Goal: Task Accomplishment & Management: Complete application form

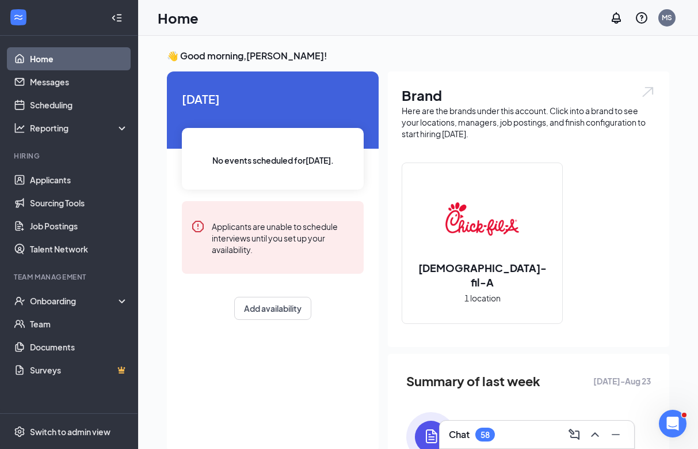
click at [481, 278] on h2 "[DEMOGRAPHIC_DATA]-fil-A" at bounding box center [482, 274] width 160 height 29
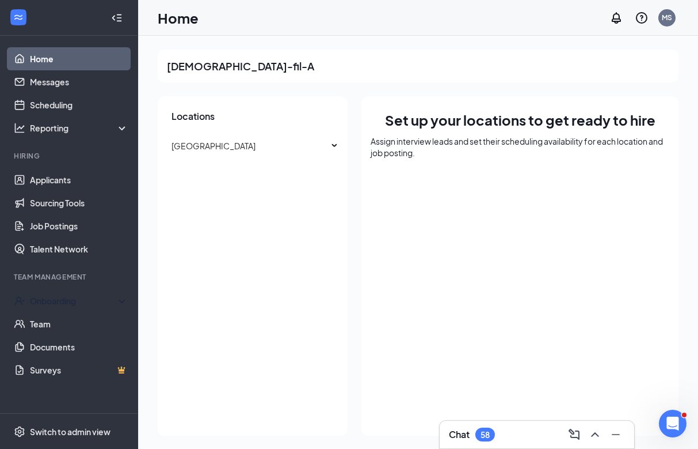
click at [70, 301] on div "Onboarding" at bounding box center [74, 301] width 89 height 12
click at [64, 325] on link "Overview" at bounding box center [79, 323] width 98 height 23
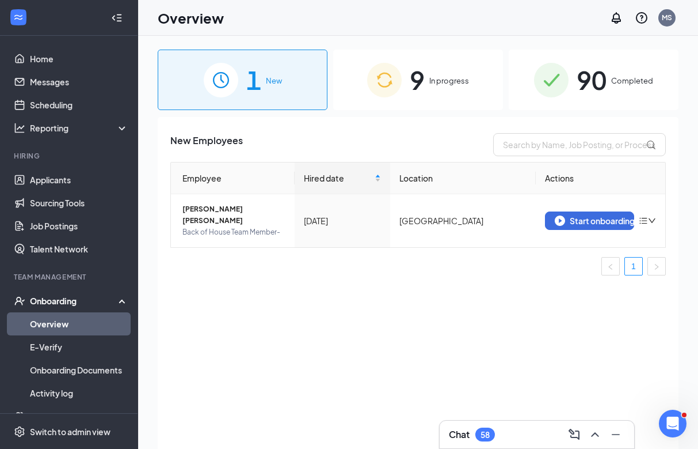
click at [453, 93] on div "9 In progress" at bounding box center [418, 80] width 170 height 60
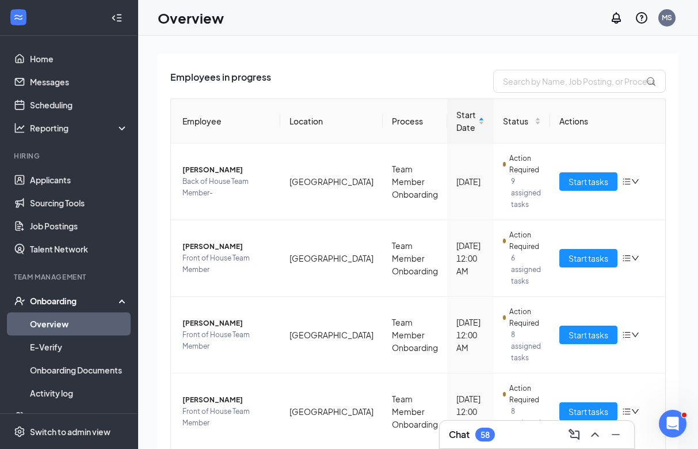
scroll to position [66, 0]
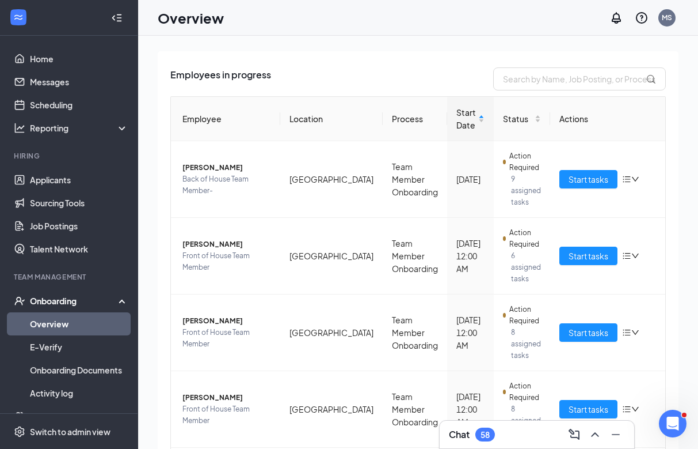
click at [578, 256] on span "Start tasks" at bounding box center [589, 255] width 40 height 13
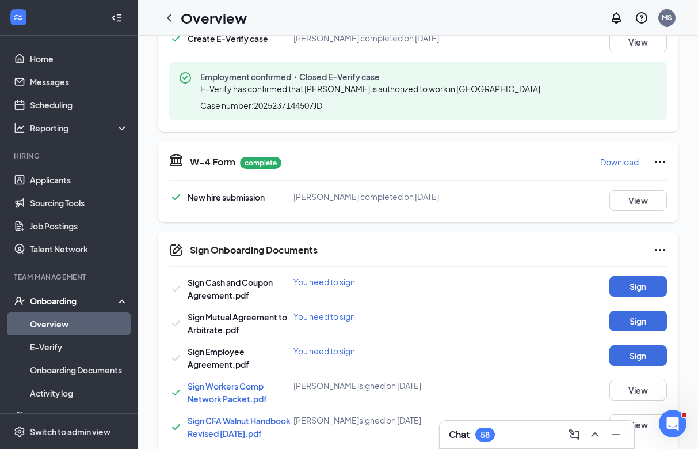
scroll to position [455, 0]
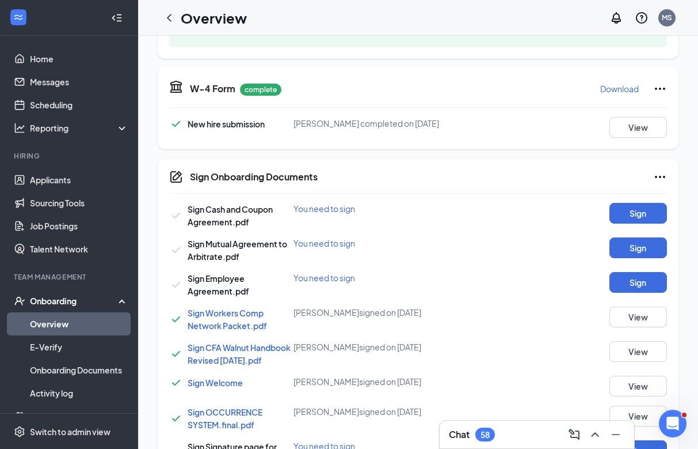
click at [633, 216] on button "Sign" at bounding box center [639, 213] width 58 height 21
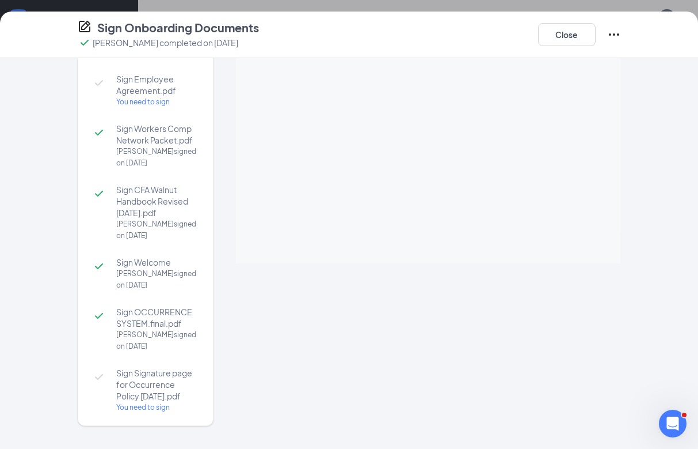
scroll to position [131, 0]
click at [619, 34] on icon "Ellipses" at bounding box center [614, 34] width 10 height 2
click at [643, 143] on div "Sign Cash and Coupon Agreement.pdf You need to sign Sign Mutual Agreement to Ar…" at bounding box center [350, 187] width 590 height 499
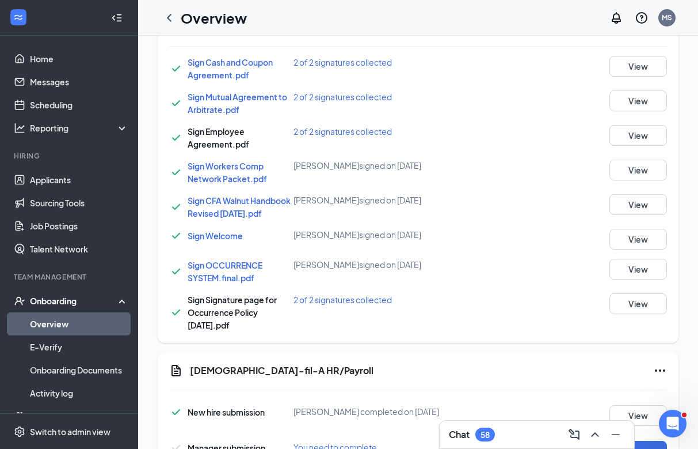
scroll to position [601, 0]
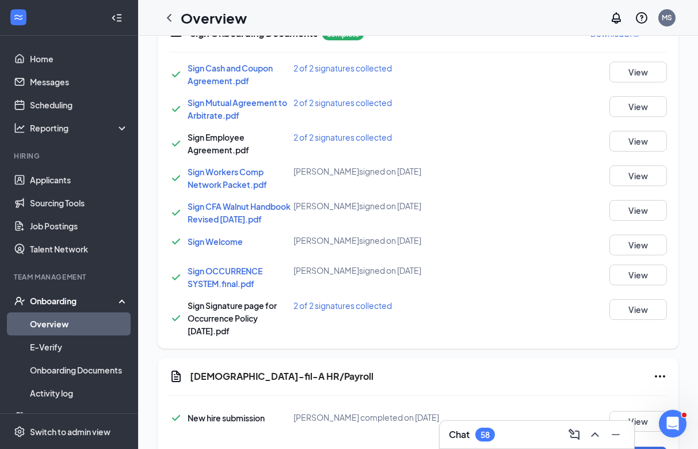
click at [642, 221] on button "View" at bounding box center [639, 210] width 58 height 21
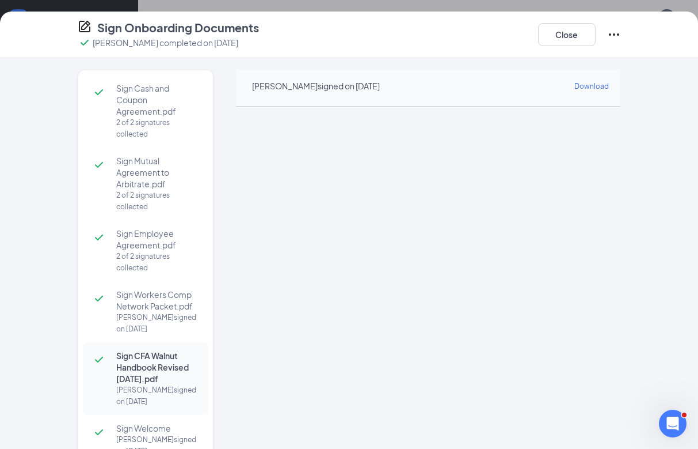
scroll to position [-1, 0]
click at [567, 43] on button "Close" at bounding box center [567, 34] width 58 height 23
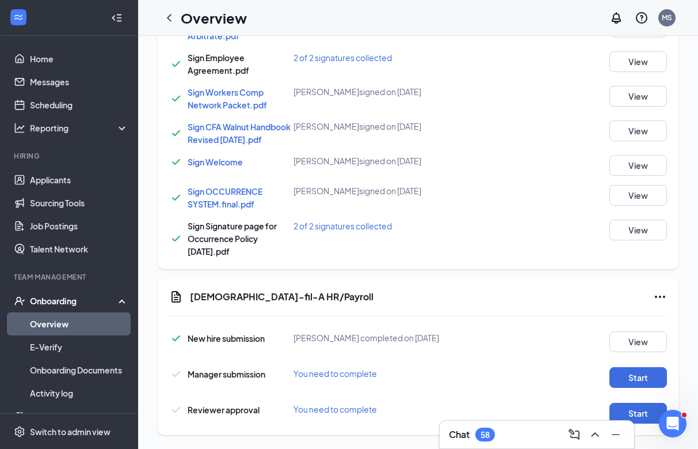
scroll to position [675, 0]
click at [656, 388] on button "Start" at bounding box center [639, 377] width 58 height 21
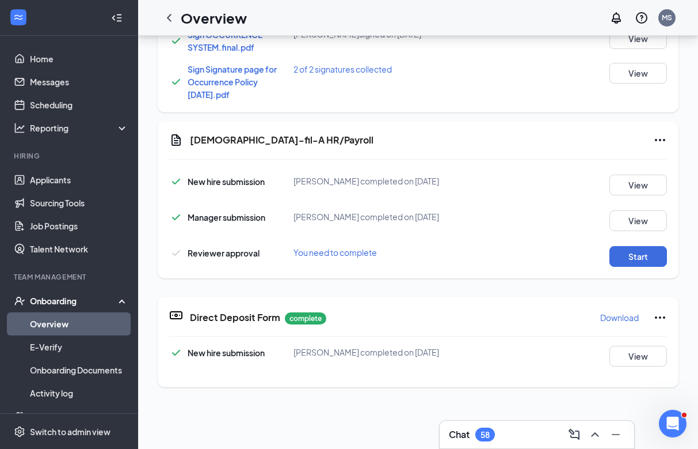
click at [642, 267] on button "Start" at bounding box center [639, 256] width 58 height 21
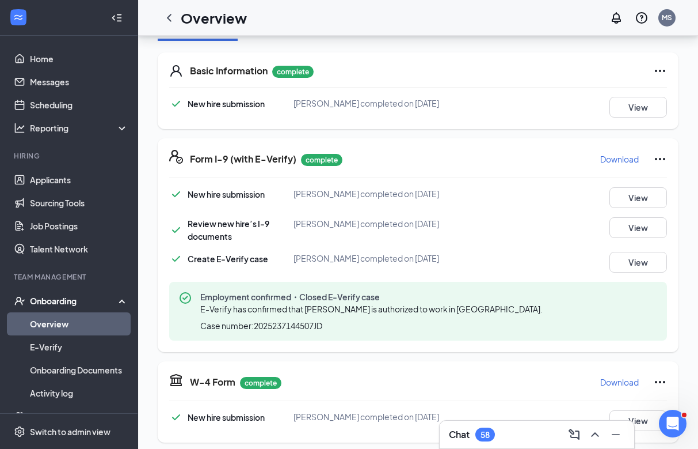
scroll to position [0, 0]
click at [174, 15] on icon "ChevronLeft" at bounding box center [169, 18] width 14 height 14
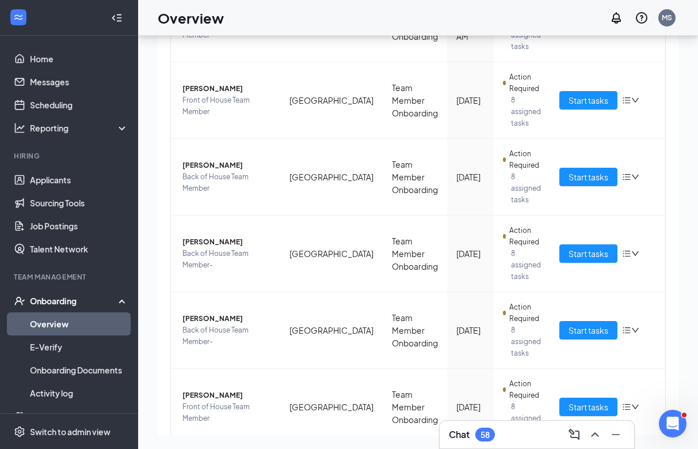
scroll to position [322, 0]
click at [580, 398] on button "Start tasks" at bounding box center [589, 407] width 58 height 18
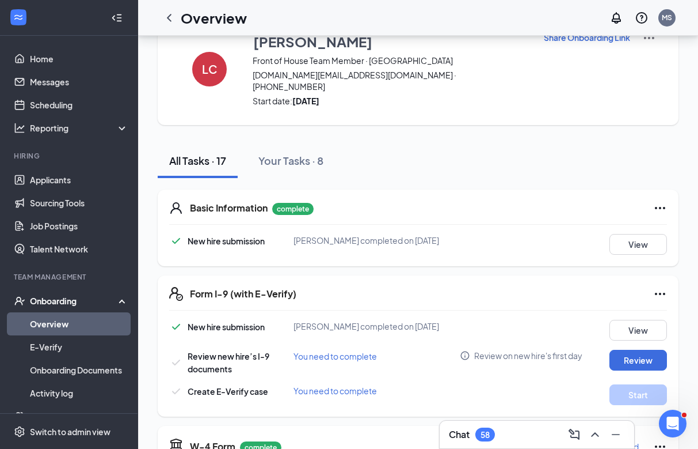
click at [647, 234] on button "View" at bounding box center [639, 244] width 58 height 21
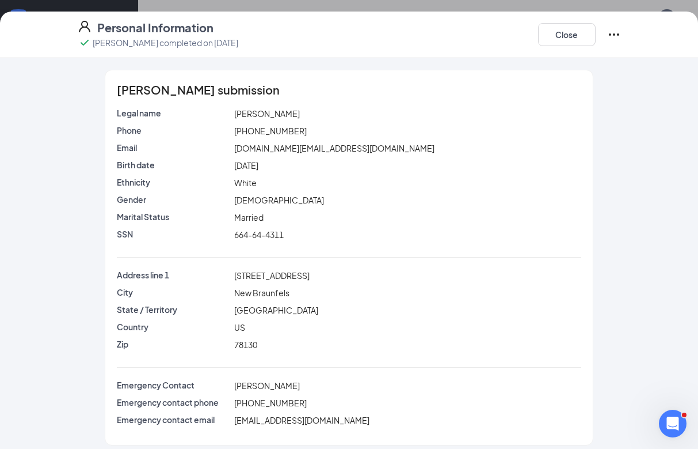
click at [576, 32] on button "Close" at bounding box center [567, 34] width 58 height 23
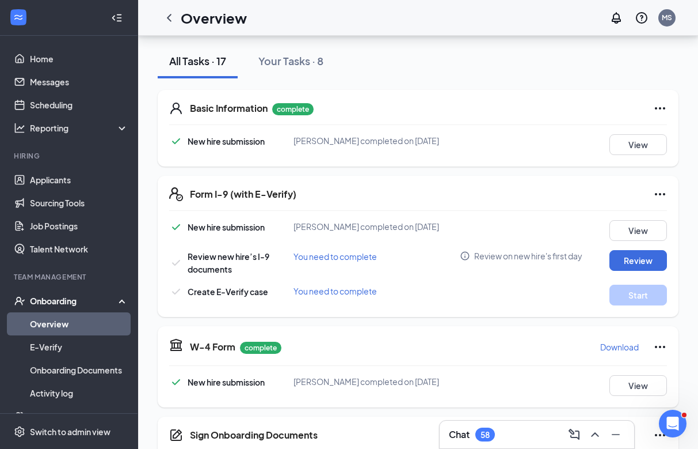
scroll to position [136, 0]
click at [633, 250] on button "Review" at bounding box center [639, 260] width 58 height 21
type input "[DATE]"
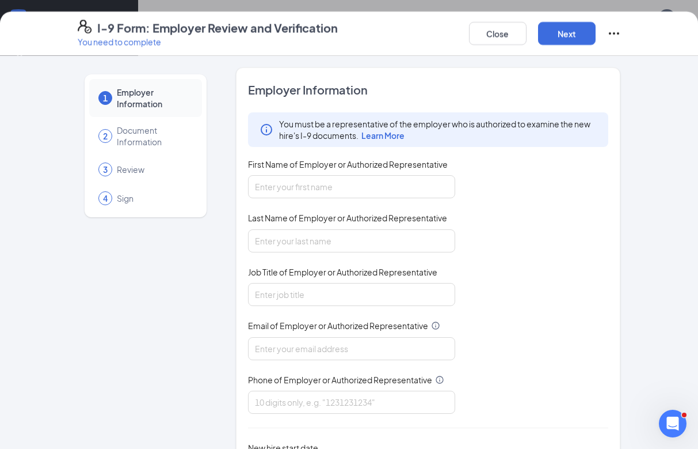
click at [491, 35] on button "Close" at bounding box center [498, 33] width 58 height 23
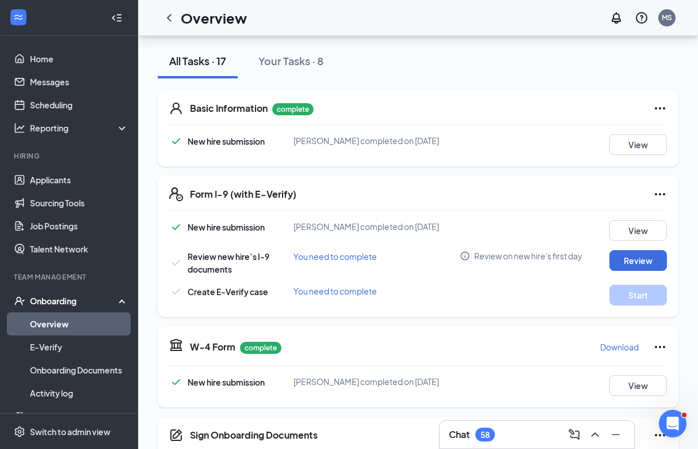
scroll to position [203, 0]
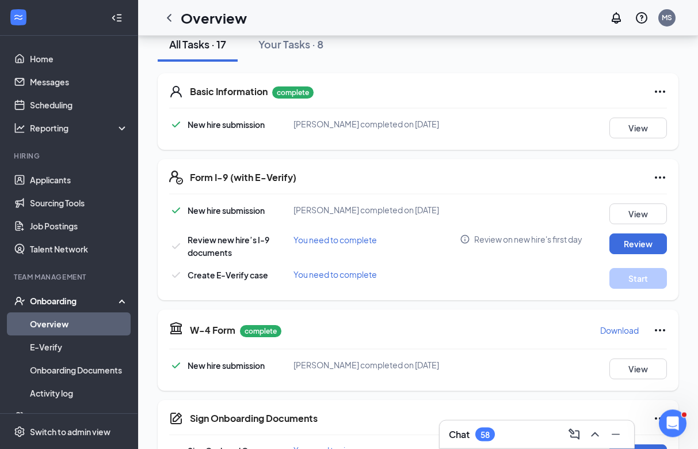
click at [633, 204] on button "View" at bounding box center [639, 214] width 58 height 21
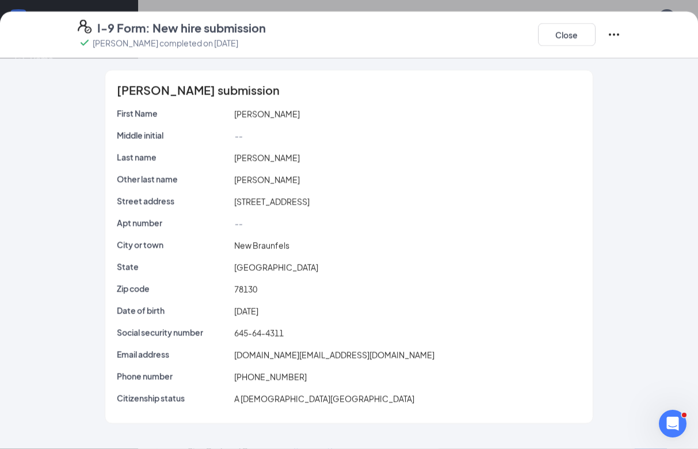
click at [567, 34] on button "Close" at bounding box center [567, 34] width 58 height 23
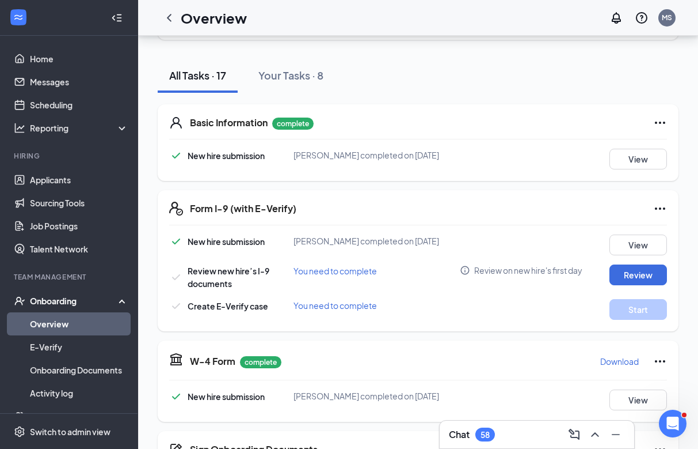
scroll to position [126, 0]
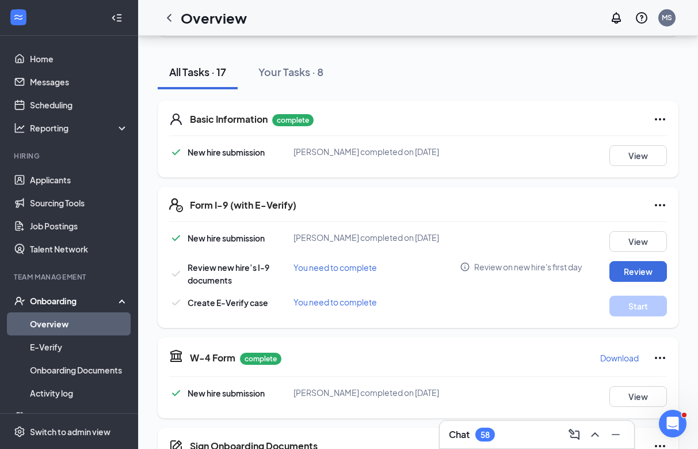
click at [657, 112] on icon "Ellipses" at bounding box center [660, 119] width 14 height 14
click at [537, 198] on div "Form I-9 (with E-Verify)" at bounding box center [428, 205] width 477 height 14
click at [638, 145] on button "View" at bounding box center [639, 155] width 58 height 21
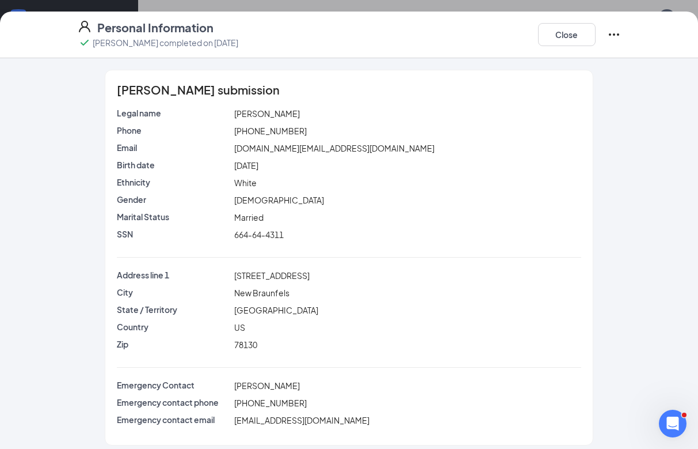
click at [561, 30] on button "Close" at bounding box center [567, 34] width 58 height 23
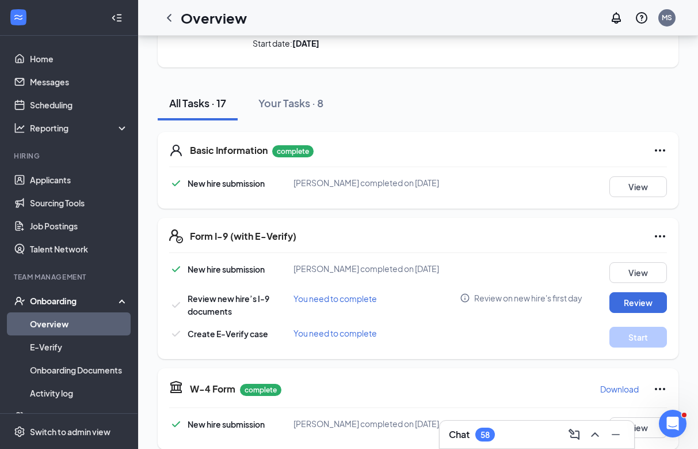
scroll to position [94, 0]
click at [638, 292] on button "Review" at bounding box center [639, 302] width 58 height 21
type input "[DATE]"
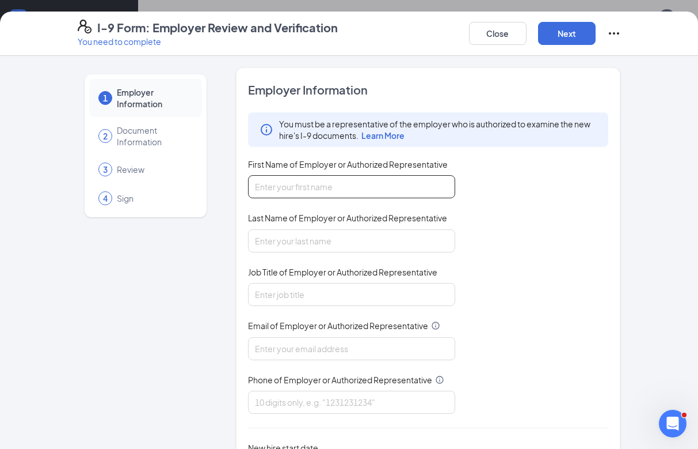
click at [399, 191] on input "First Name of Employer or Authorized Representative" at bounding box center [351, 186] width 207 height 23
type input "[PERSON_NAME]"
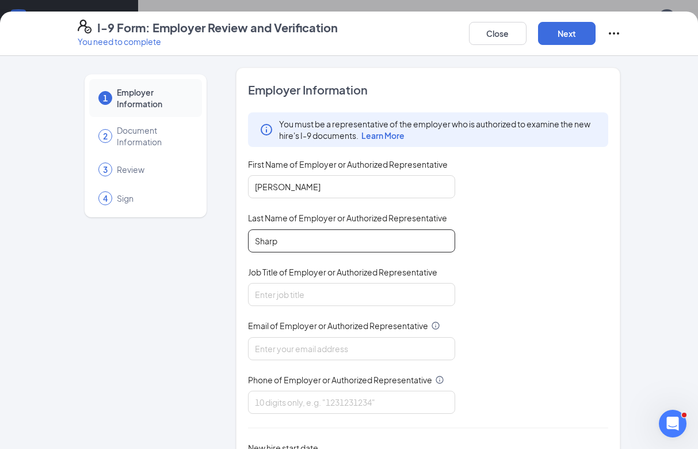
type input "Sharp"
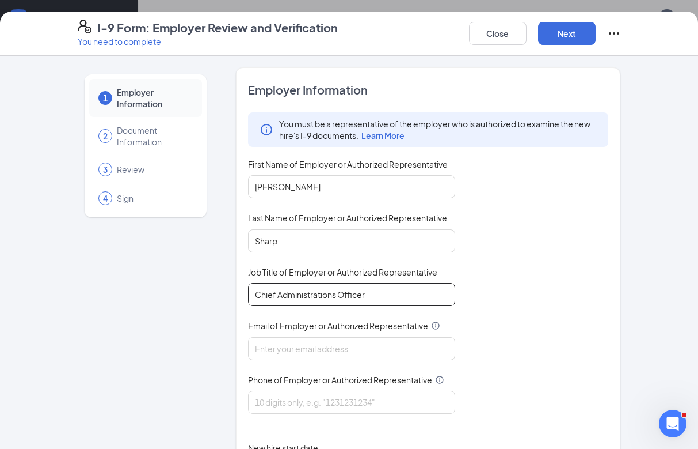
type input "Chief Administrations Officer"
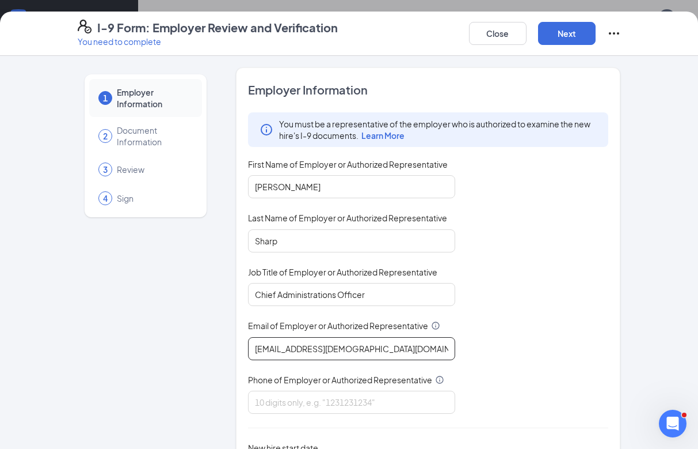
type input "[EMAIL_ADDRESS][DEMOGRAPHIC_DATA][DOMAIN_NAME]"
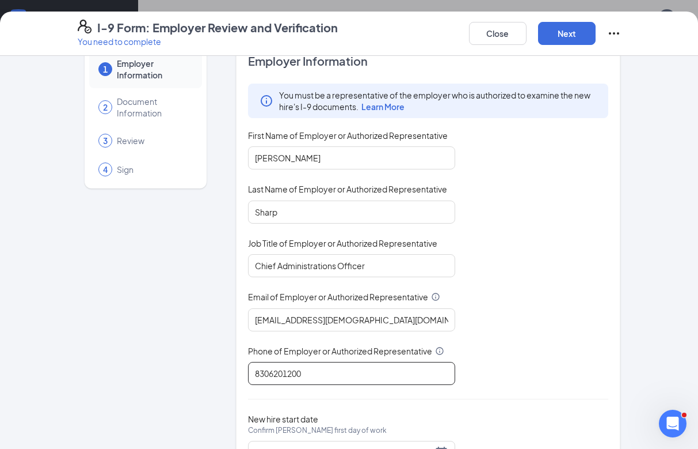
scroll to position [28, 0]
type input "8306201200"
click at [436, 446] on div "[DATE]" at bounding box center [351, 453] width 193 height 14
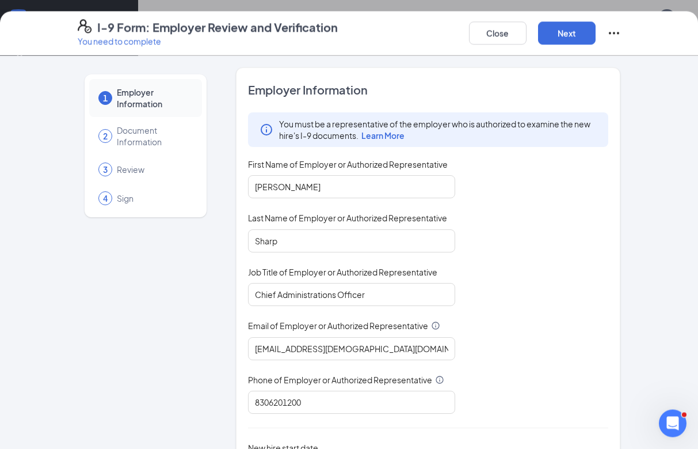
scroll to position [119, 0]
click at [527, 396] on div "You must be a representative of the employer who is authorized to examine the n…" at bounding box center [428, 262] width 361 height 301
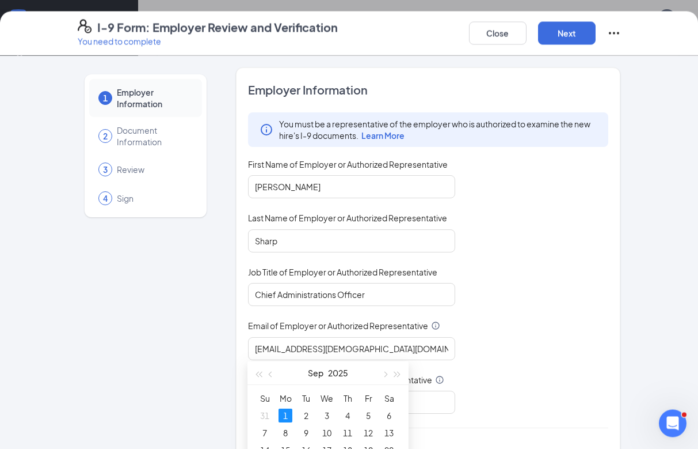
scroll to position [214, 0]
click at [271, 372] on button "button" at bounding box center [271, 373] width 13 height 23
type input "[DATE]"
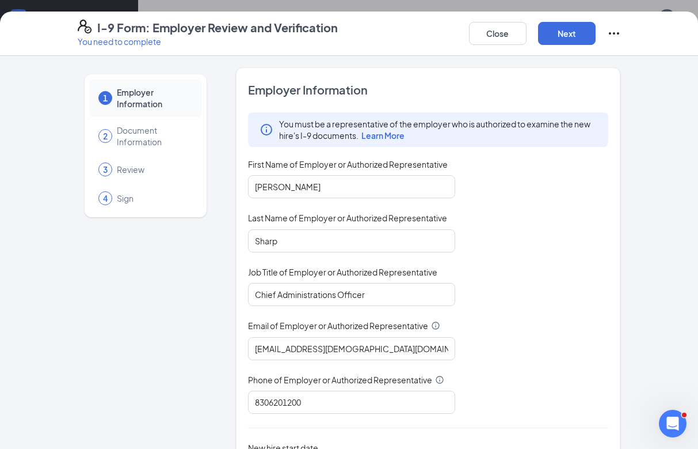
click at [575, 35] on button "Next" at bounding box center [567, 33] width 58 height 23
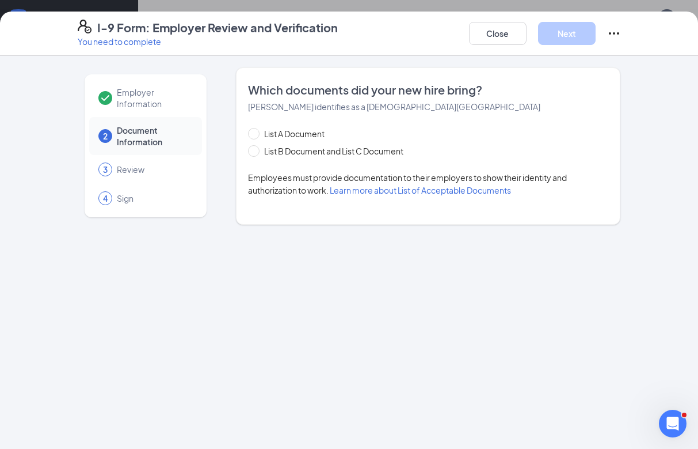
click at [248, 155] on span at bounding box center [254, 151] width 12 height 12
click at [248, 153] on input "List B Document and List C Document" at bounding box center [252, 149] width 8 height 8
radio input "true"
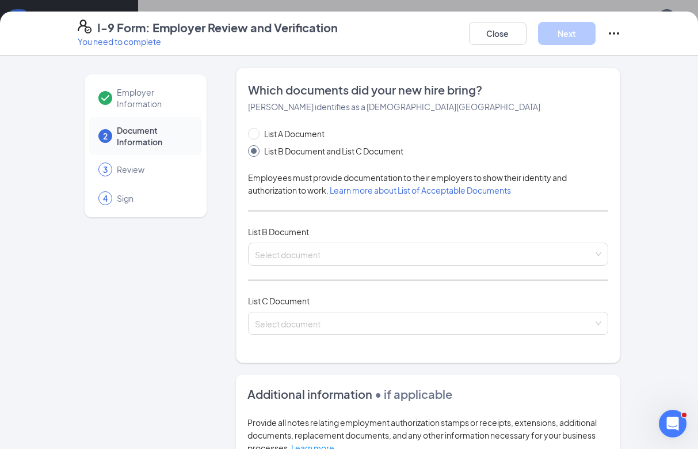
click at [254, 151] on input "List B Document and List C Document" at bounding box center [252, 149] width 8 height 8
click at [367, 250] on input "search" at bounding box center [424, 251] width 339 height 17
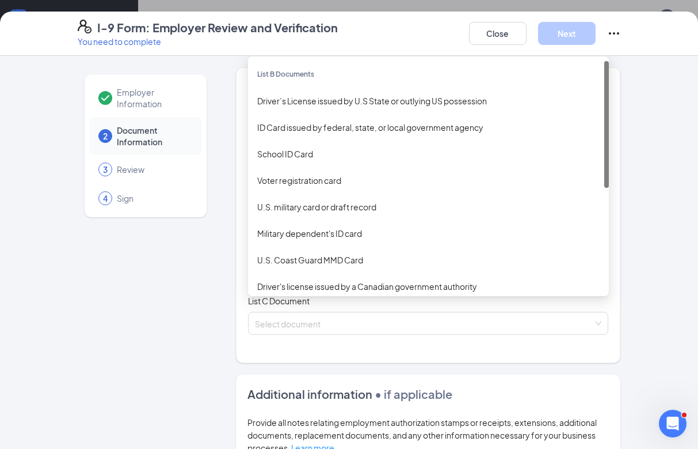
click at [349, 105] on div "Driver’s License issued by U.S State or outlying US possession" at bounding box center [428, 100] width 343 height 13
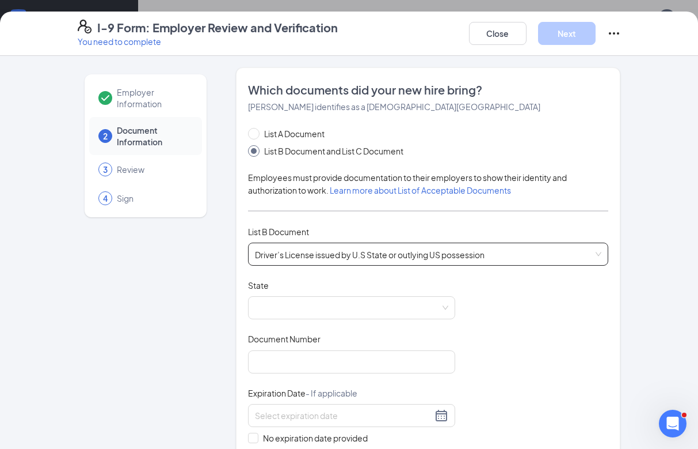
click at [386, 305] on span at bounding box center [351, 308] width 193 height 22
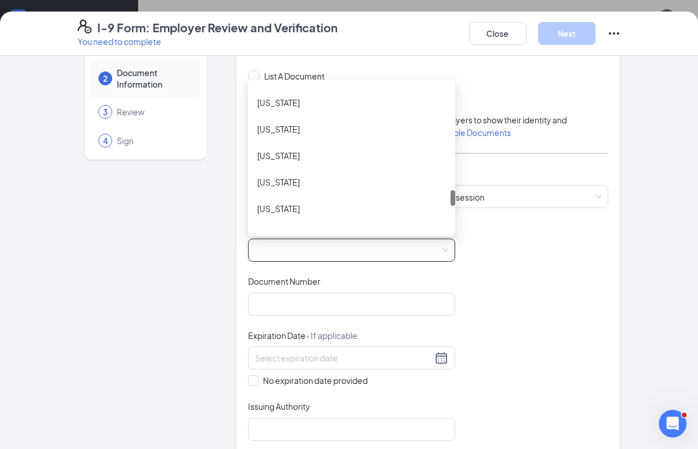
scroll to position [0, 0]
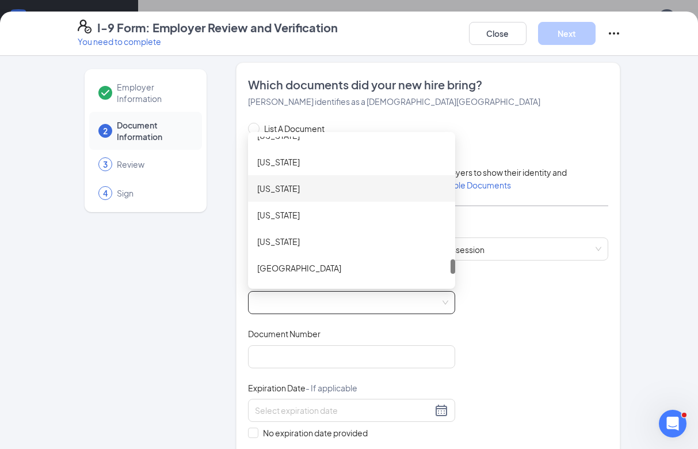
click at [275, 179] on div "[US_STATE]" at bounding box center [351, 188] width 207 height 26
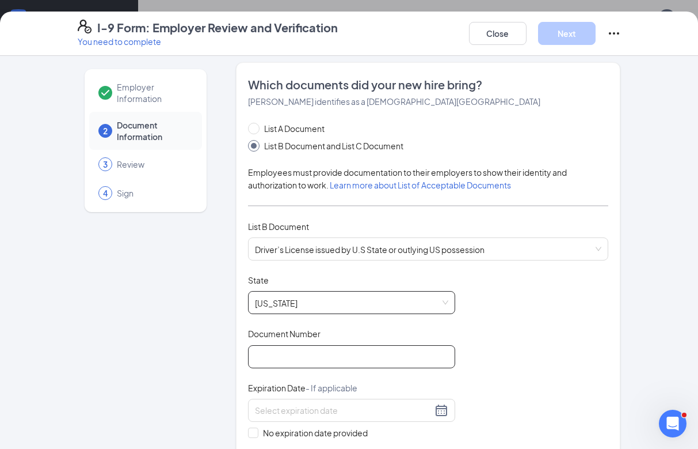
click at [350, 352] on input "Document Number" at bounding box center [351, 356] width 207 height 23
type input "38744420"
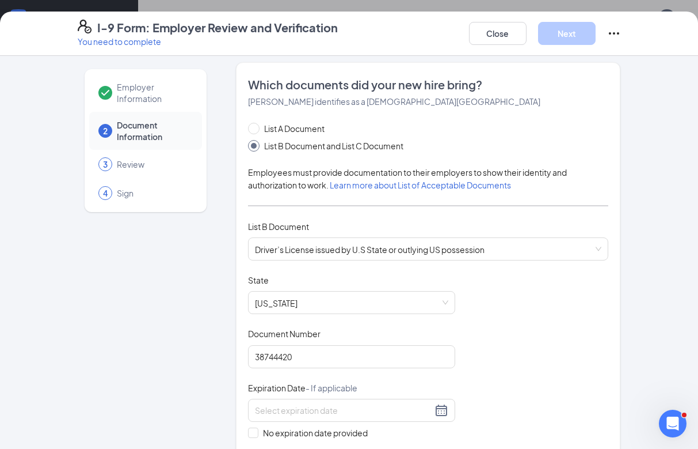
click at [446, 408] on div at bounding box center [351, 410] width 193 height 14
click at [346, 431] on button "2025" at bounding box center [338, 432] width 20 height 23
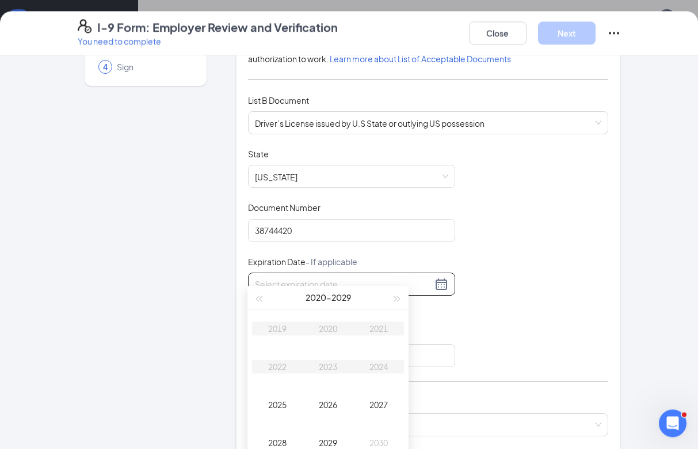
type input "[DATE]"
click at [386, 440] on div "2030" at bounding box center [379, 442] width 35 height 14
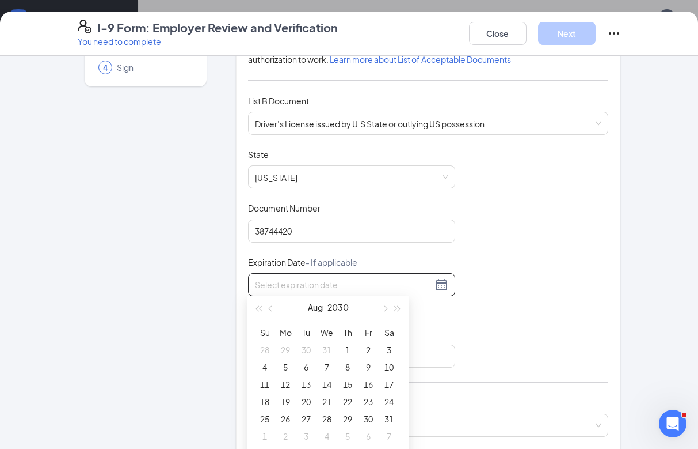
click at [345, 307] on button "2030" at bounding box center [338, 306] width 21 height 23
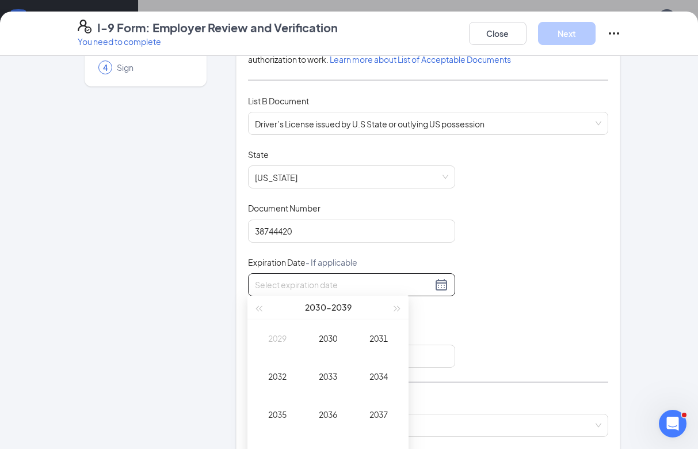
type input "[DATE]"
click at [386, 346] on td "2031" at bounding box center [379, 338] width 51 height 38
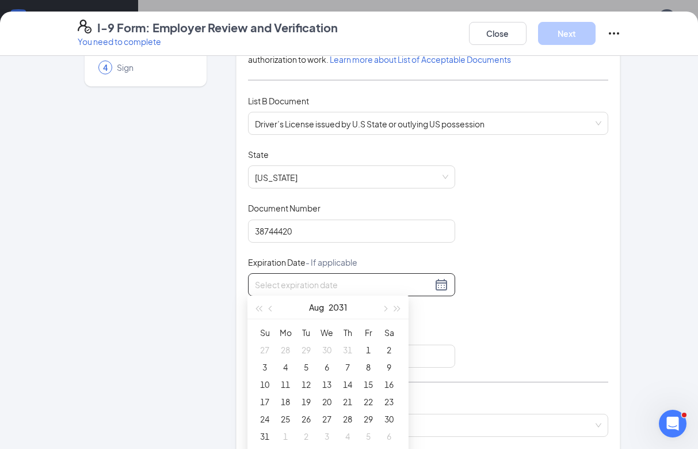
click at [316, 306] on button "Aug" at bounding box center [316, 306] width 15 height 23
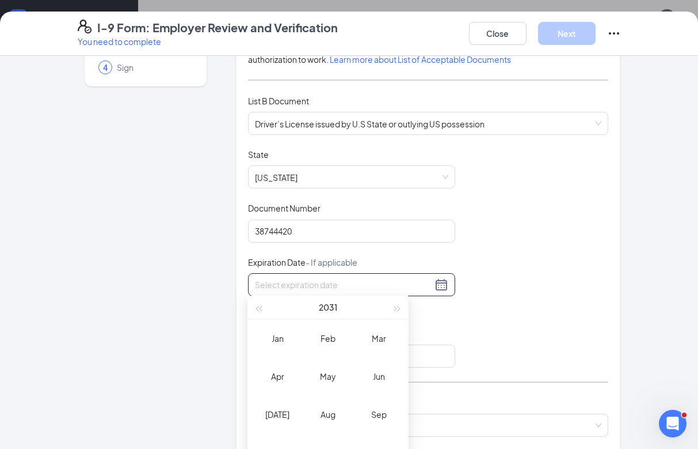
type input "[DATE]"
click at [332, 338] on div "Feb" at bounding box center [328, 338] width 35 height 14
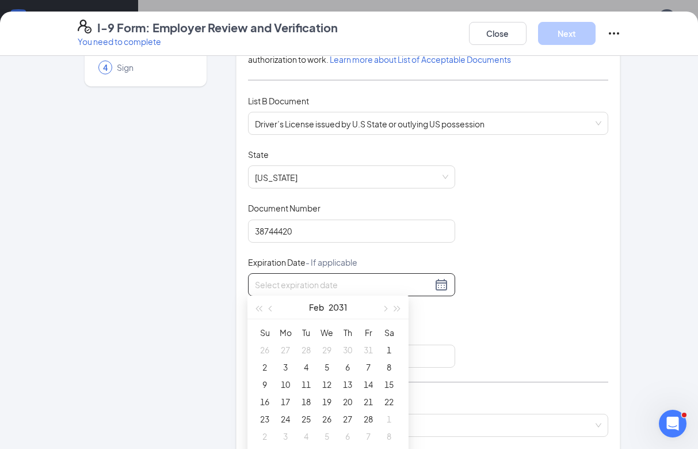
type input "[DATE]"
click at [307, 400] on div "18" at bounding box center [306, 401] width 14 height 14
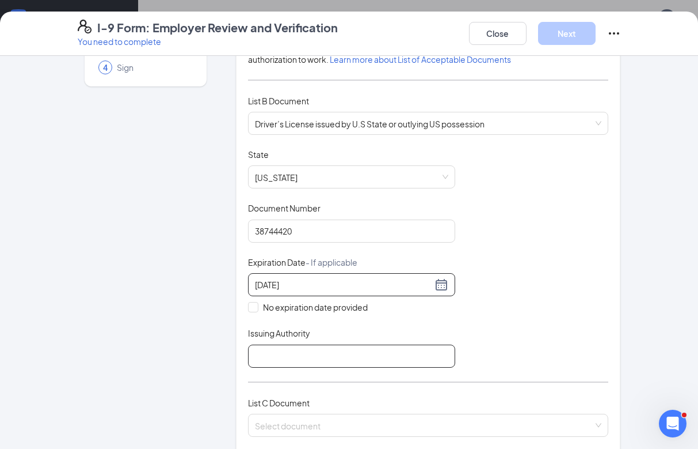
click at [349, 348] on input "Issuing Authority" at bounding box center [351, 355] width 207 height 23
type input "State of [US_STATE]"
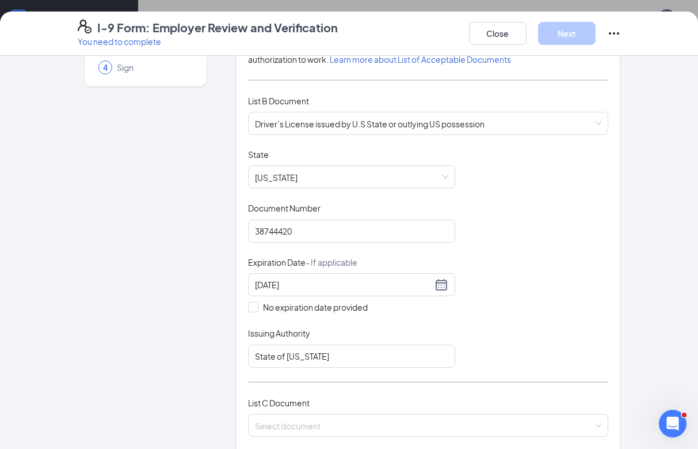
click at [309, 438] on div "List C Document Select document" at bounding box center [428, 423] width 361 height 54
click at [316, 421] on input "search" at bounding box center [424, 422] width 339 height 17
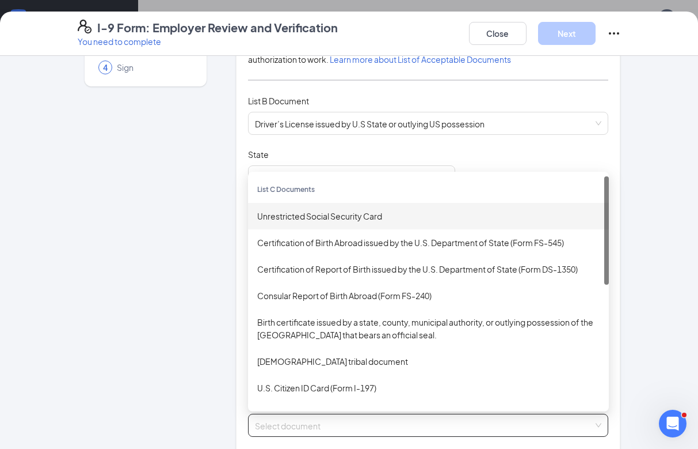
click at [351, 210] on div "Unrestricted Social Security Card" at bounding box center [428, 216] width 343 height 13
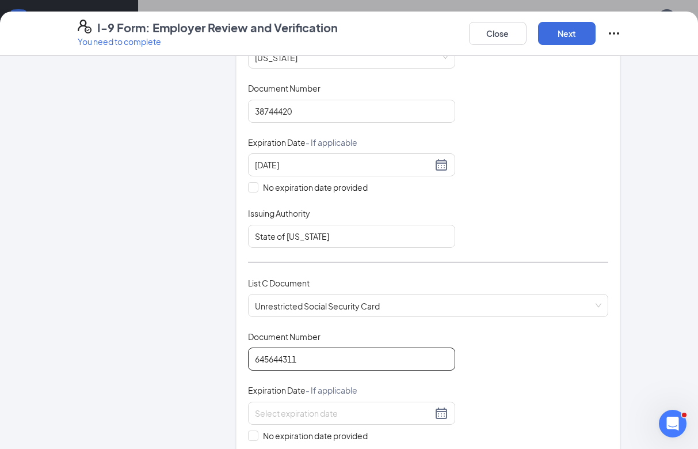
type input "645644311"
click at [253, 431] on input "No expiration date provided" at bounding box center [252, 434] width 8 height 8
checkbox input "true"
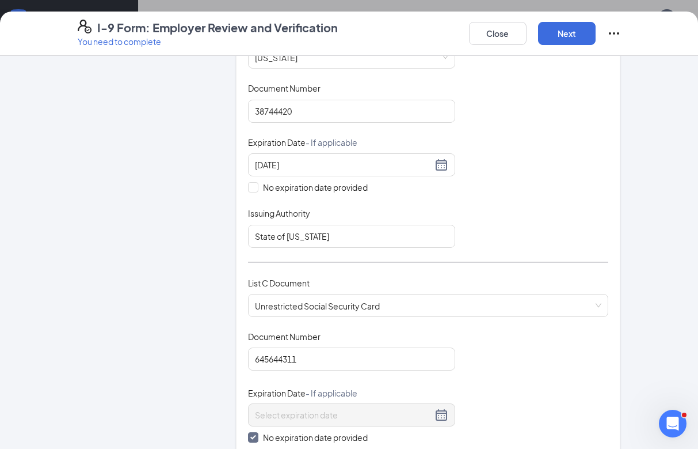
type input "Social Security Administration"
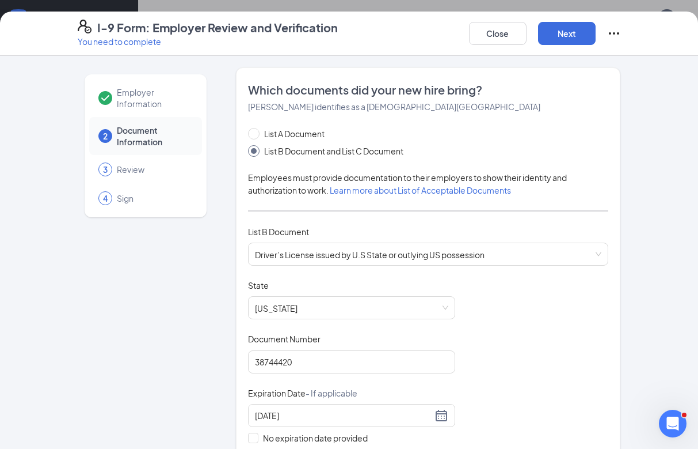
scroll to position [-2, 0]
click at [564, 38] on button "Next" at bounding box center [567, 33] width 58 height 23
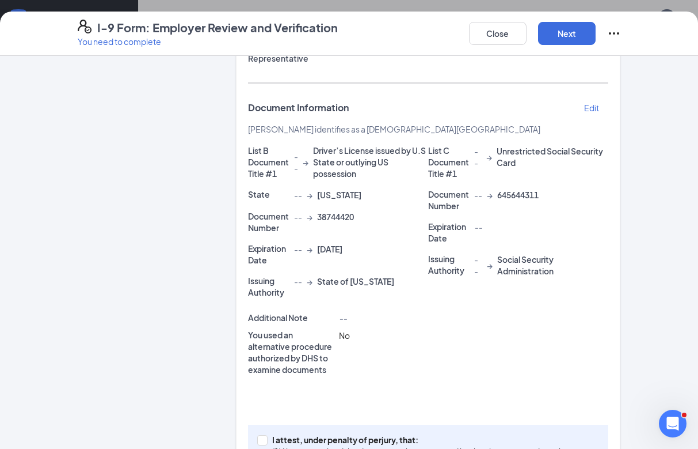
scroll to position [235, 0]
click at [264, 435] on input "I attest, under penalty of [PERSON_NAME], that: (1) I have examined the documen…" at bounding box center [261, 439] width 8 height 8
checkbox input "true"
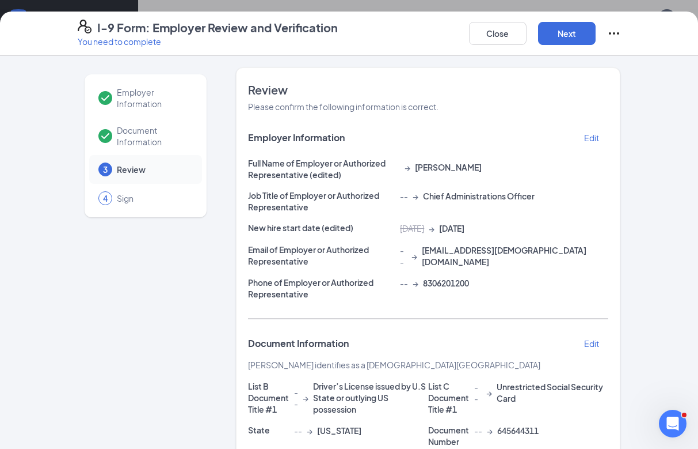
scroll to position [0, 0]
click at [568, 35] on button "Next" at bounding box center [567, 33] width 58 height 23
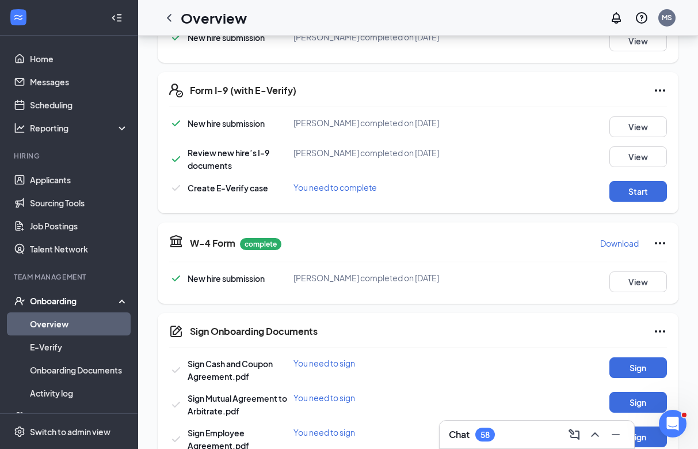
scroll to position [240, 0]
click at [637, 181] on button "Start" at bounding box center [639, 191] width 58 height 21
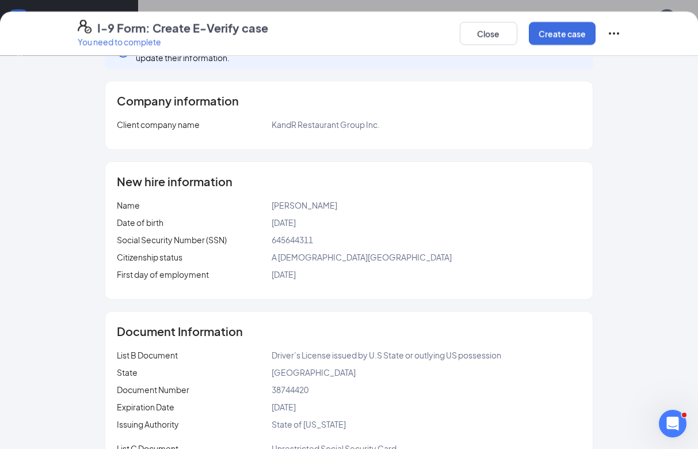
scroll to position [32, 0]
click at [564, 34] on button "Create case" at bounding box center [562, 33] width 67 height 23
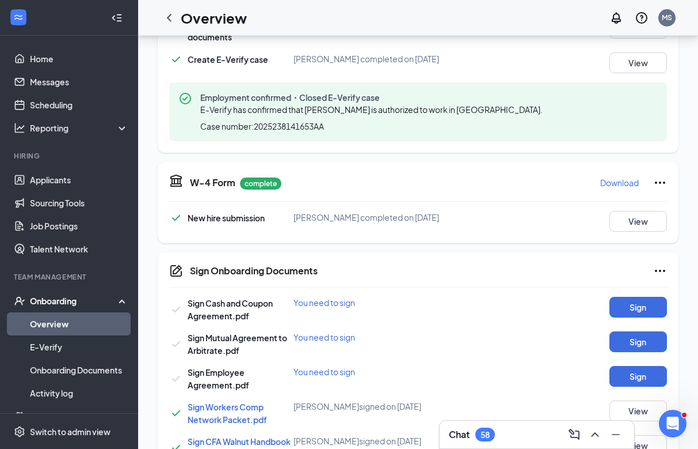
scroll to position [128, 0]
click at [641, 296] on button "Sign" at bounding box center [639, 306] width 58 height 21
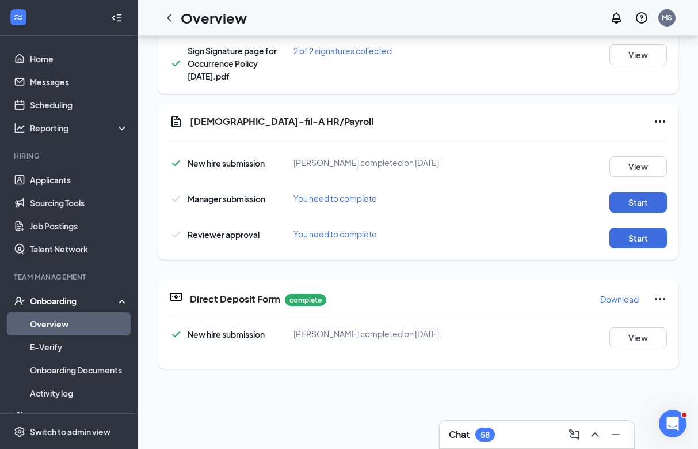
scroll to position [634, 0]
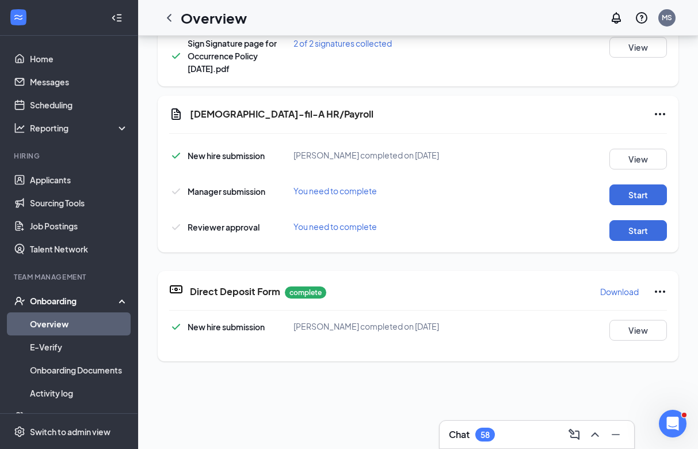
click at [642, 184] on button "Start" at bounding box center [639, 194] width 58 height 21
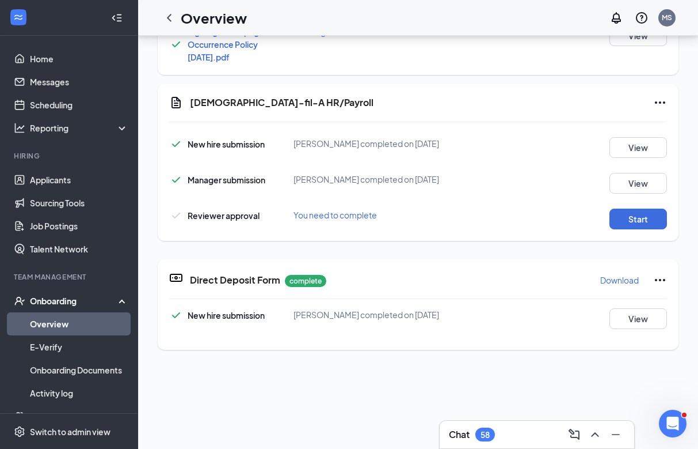
scroll to position [600, 0]
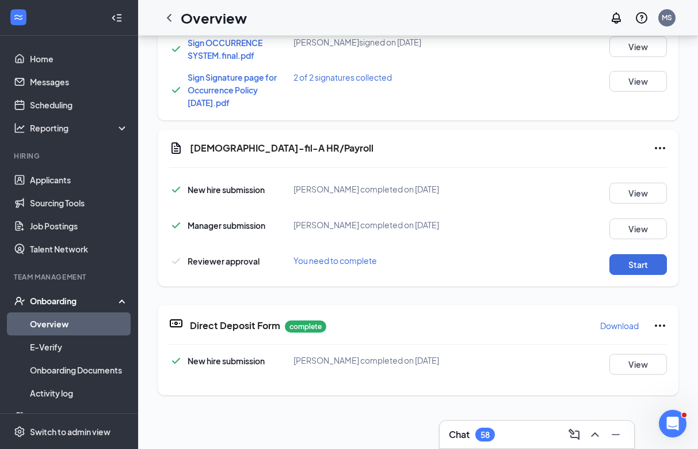
click at [649, 256] on button "Start" at bounding box center [639, 264] width 58 height 21
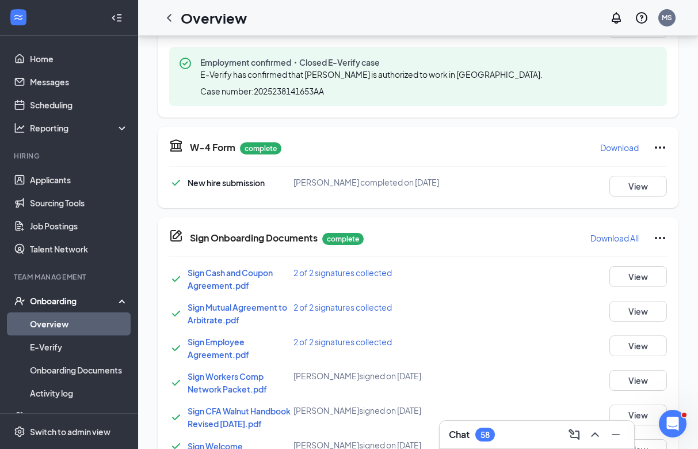
click at [172, 16] on icon "ChevronLeft" at bounding box center [169, 18] width 14 height 14
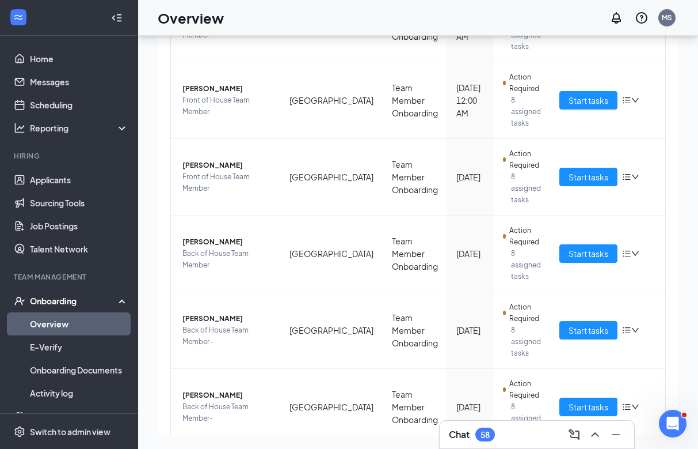
scroll to position [245, 0]
click at [575, 401] on span "Start tasks" at bounding box center [589, 407] width 40 height 13
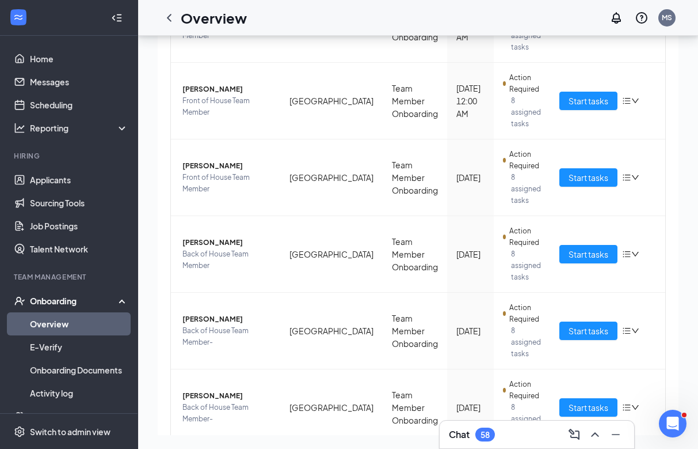
scroll to position [37, 0]
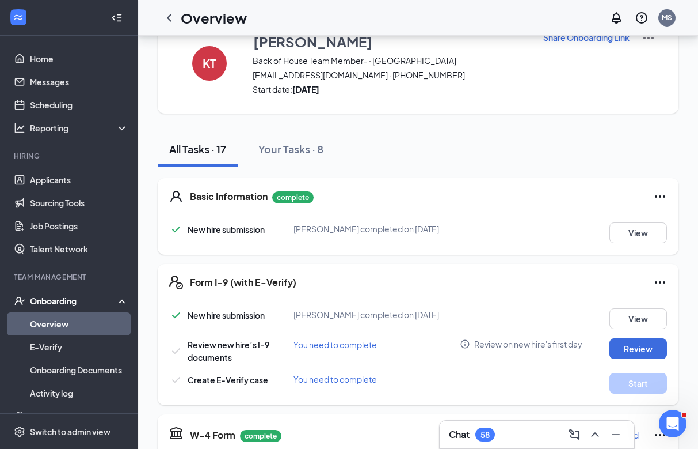
click at [637, 238] on button "View" at bounding box center [639, 232] width 58 height 21
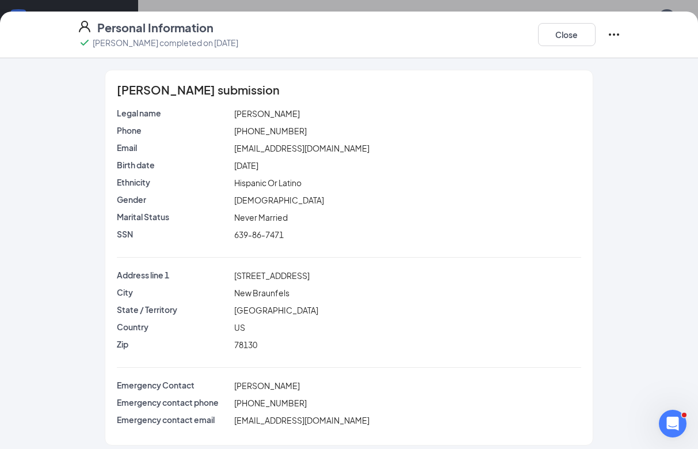
click at [568, 31] on button "Close" at bounding box center [567, 34] width 58 height 23
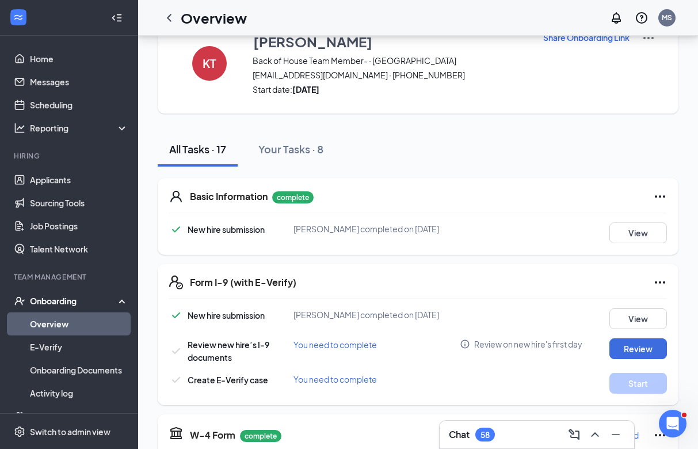
scroll to position [203, 0]
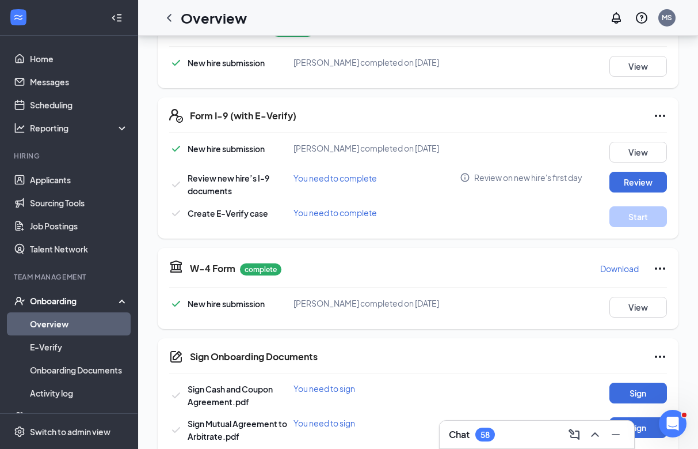
click at [639, 184] on button "Review" at bounding box center [639, 182] width 58 height 21
type input "[DATE]"
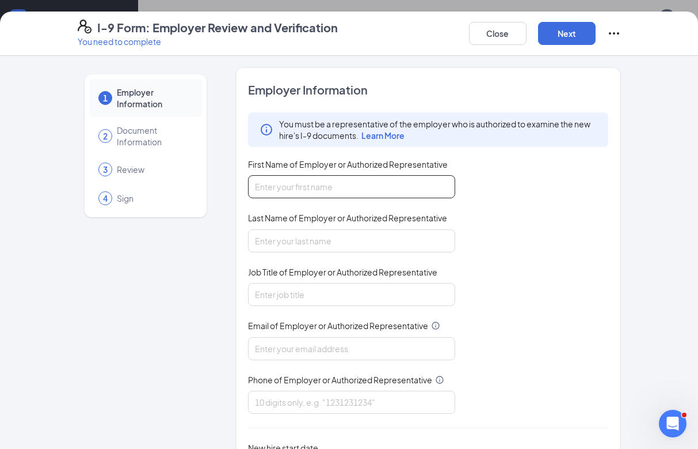
click at [436, 189] on input "First Name of Employer or Authorized Representative" at bounding box center [351, 186] width 207 height 23
type input "[PERSON_NAME]"
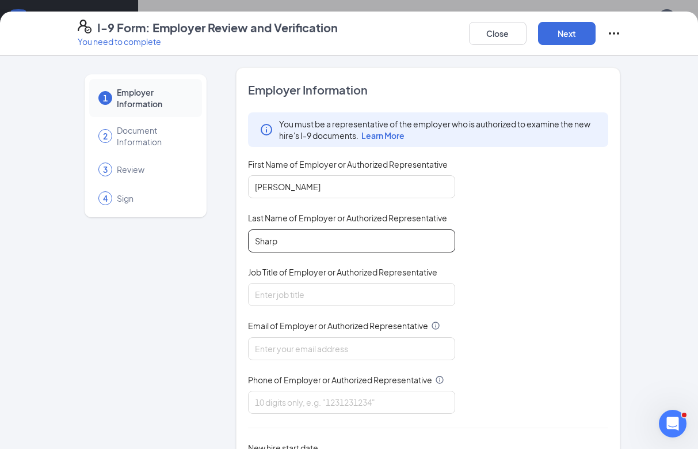
type input "Sharp"
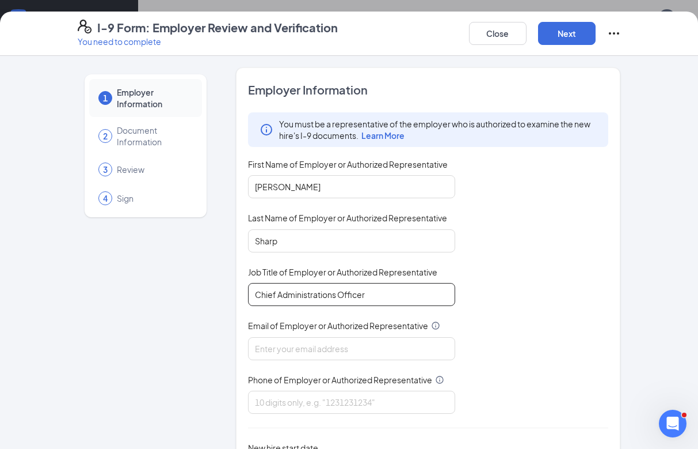
type input "Chief Administrations Officer"
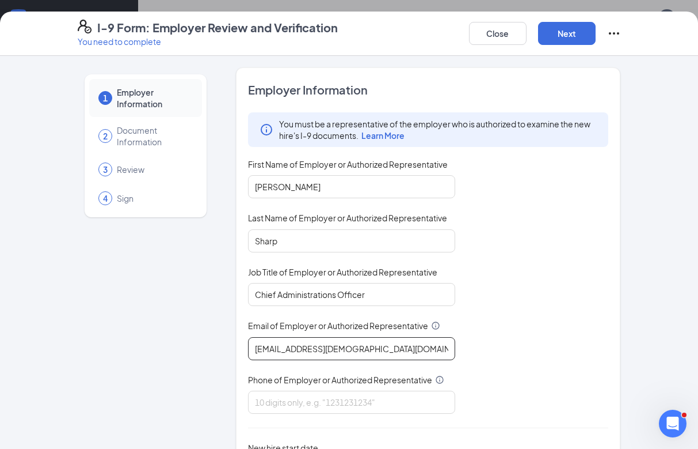
type input "[EMAIL_ADDRESS][DEMOGRAPHIC_DATA][DOMAIN_NAME]"
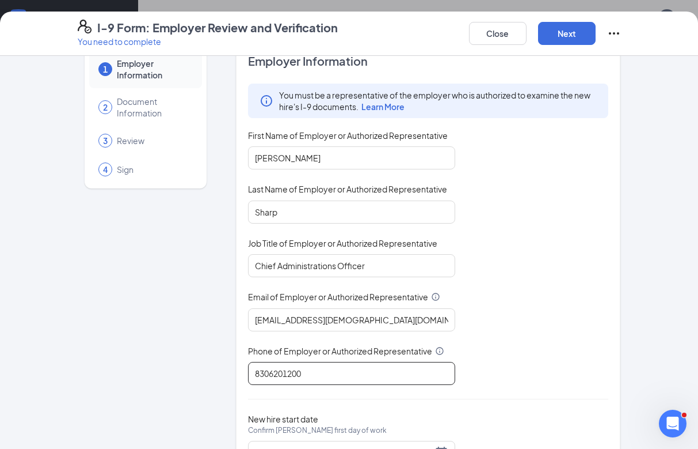
scroll to position [28, 0]
type input "8306201200"
click at [432, 446] on input "[DATE]" at bounding box center [343, 452] width 177 height 13
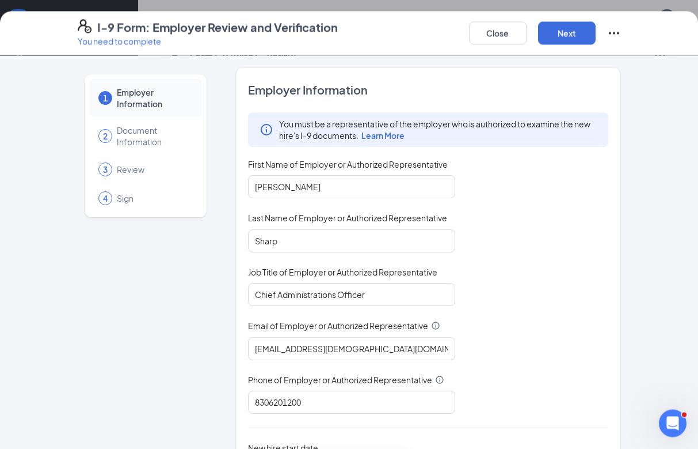
scroll to position [263, 0]
type input "[DATE]"
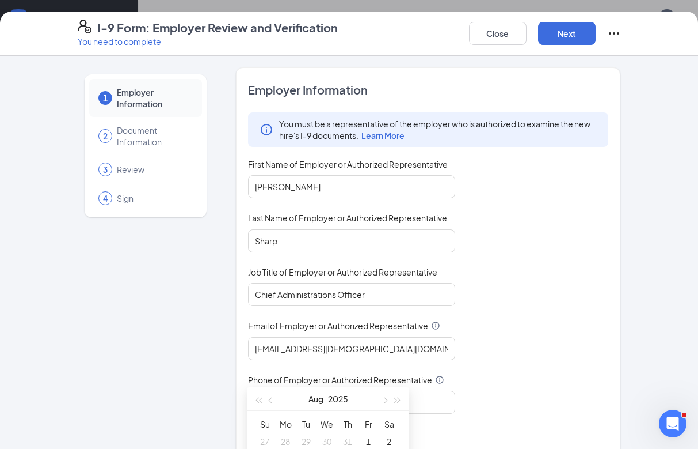
click at [576, 36] on button "Next" at bounding box center [567, 33] width 58 height 23
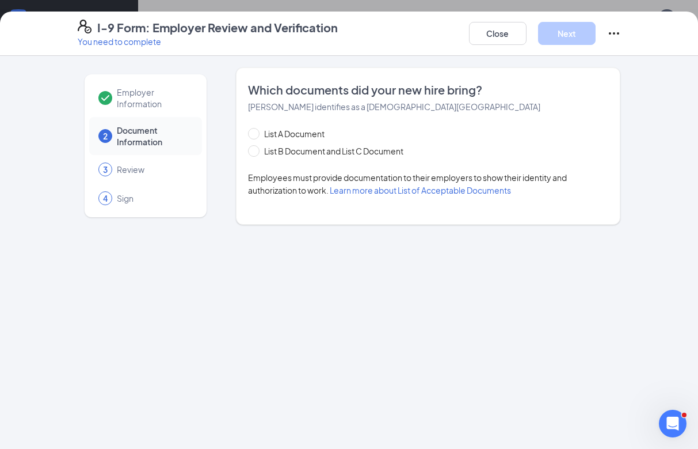
click at [256, 150] on input "List B Document and List C Document" at bounding box center [252, 149] width 8 height 8
radio input "true"
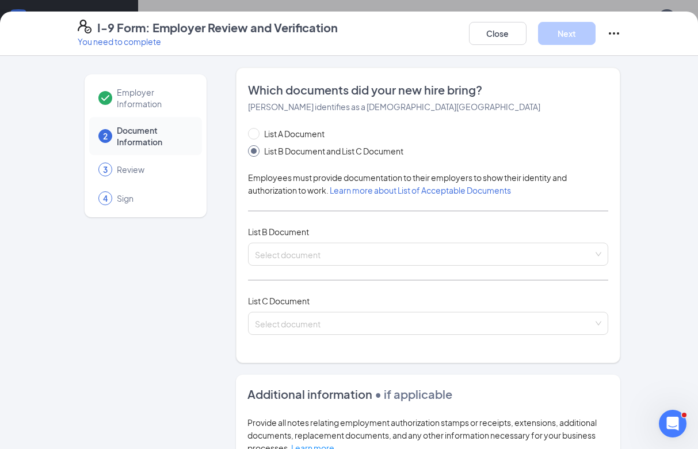
click at [307, 253] on input "search" at bounding box center [424, 251] width 339 height 17
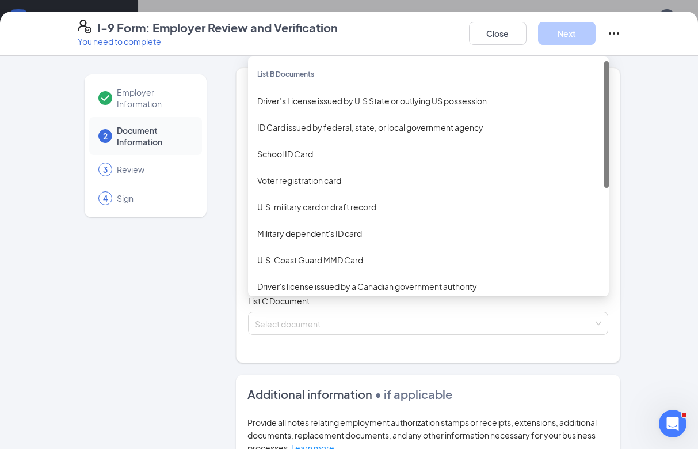
click at [412, 105] on div "Driver’s License issued by U.S State or outlying US possession" at bounding box center [428, 100] width 343 height 13
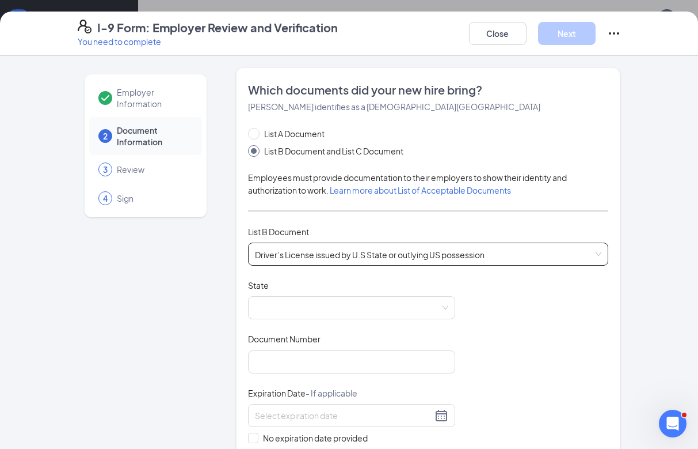
click at [330, 302] on span at bounding box center [351, 308] width 193 height 22
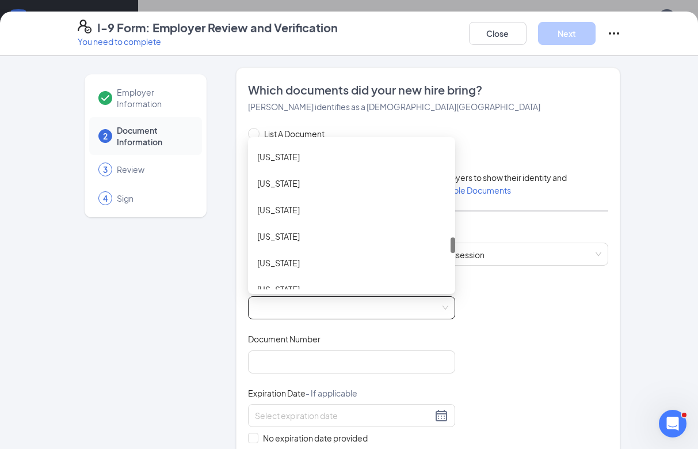
scroll to position [48, 0]
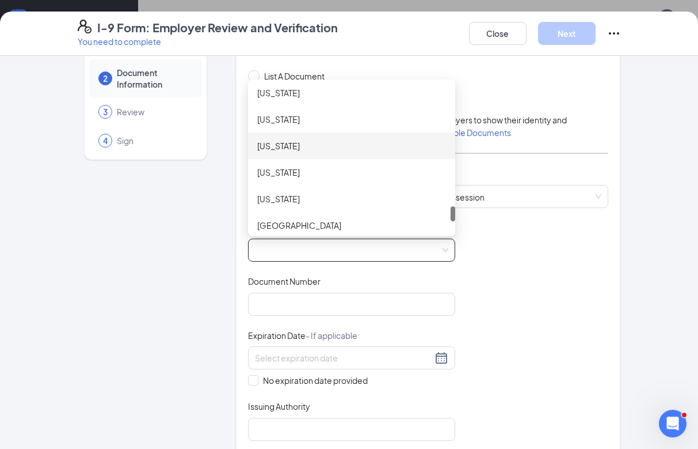
click at [270, 142] on div "[US_STATE]" at bounding box center [351, 145] width 189 height 13
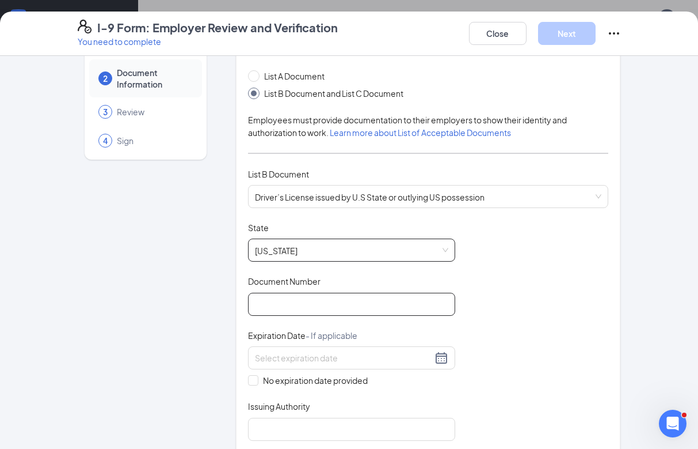
click at [388, 304] on input "Document Number" at bounding box center [351, 303] width 207 height 23
type input "46955750"
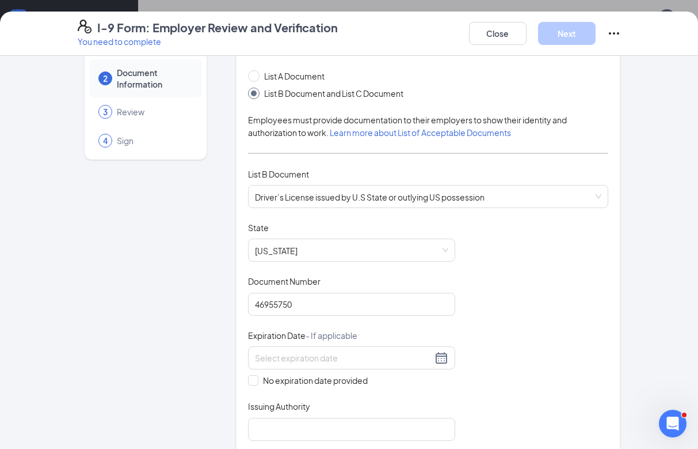
click at [440, 351] on div at bounding box center [351, 358] width 193 height 14
click at [340, 377] on button "2025" at bounding box center [338, 379] width 20 height 23
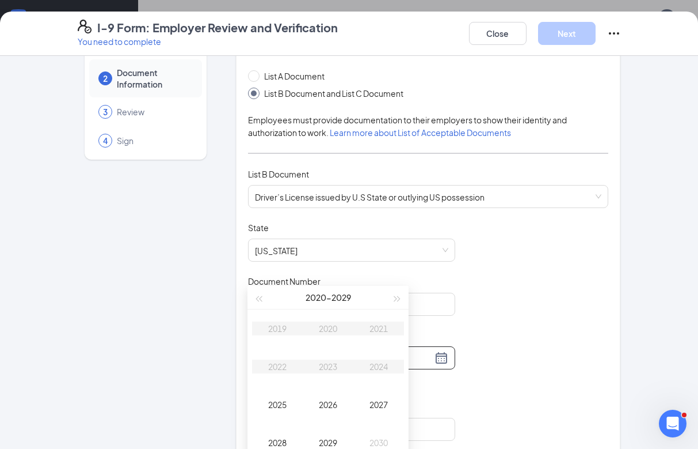
type input "[DATE]"
click at [384, 443] on div "2030" at bounding box center [379, 442] width 35 height 14
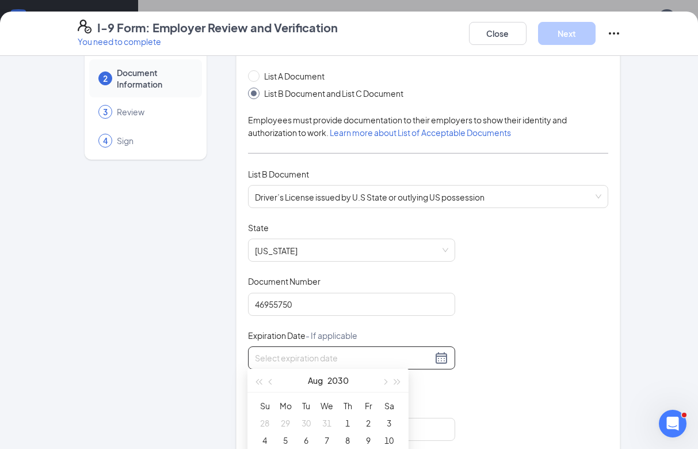
click at [315, 384] on button "Aug" at bounding box center [315, 379] width 15 height 23
type input "[DATE]"
click at [330, 451] on div "May" at bounding box center [328, 449] width 35 height 14
type input "[DATE]"
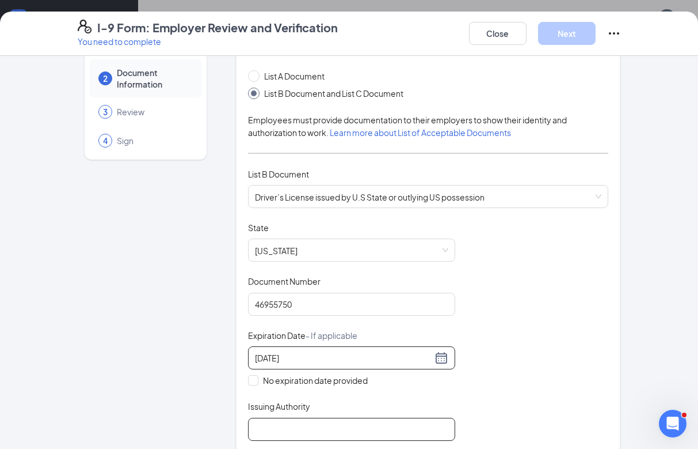
click at [288, 419] on input "Issuing Authority" at bounding box center [351, 428] width 207 height 23
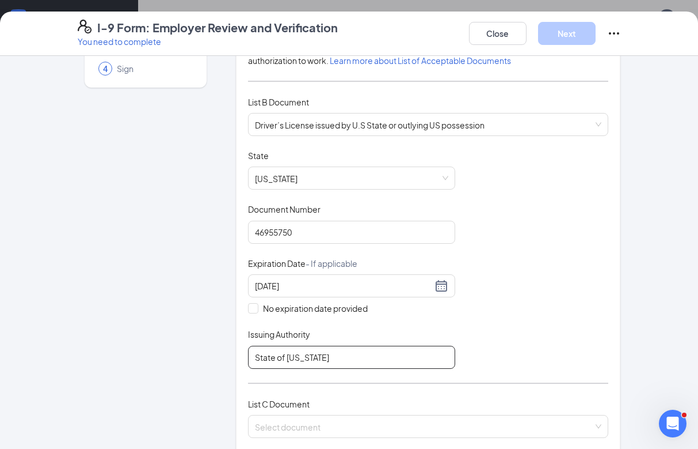
type input "State of [US_STATE]"
click at [383, 422] on input "search" at bounding box center [424, 423] width 339 height 17
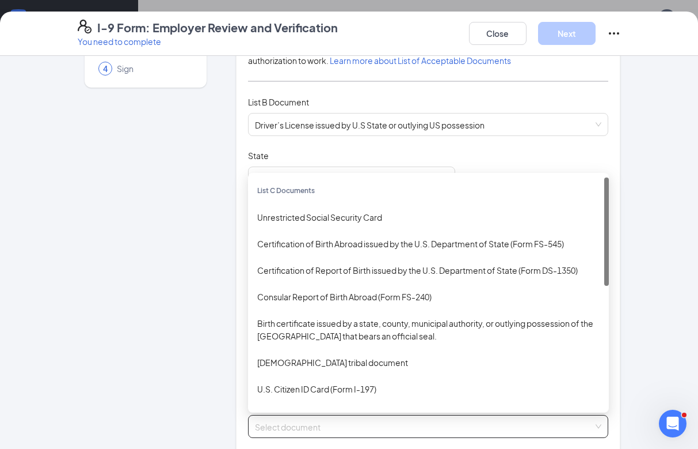
click at [343, 215] on div "Unrestricted Social Security Card" at bounding box center [428, 217] width 343 height 13
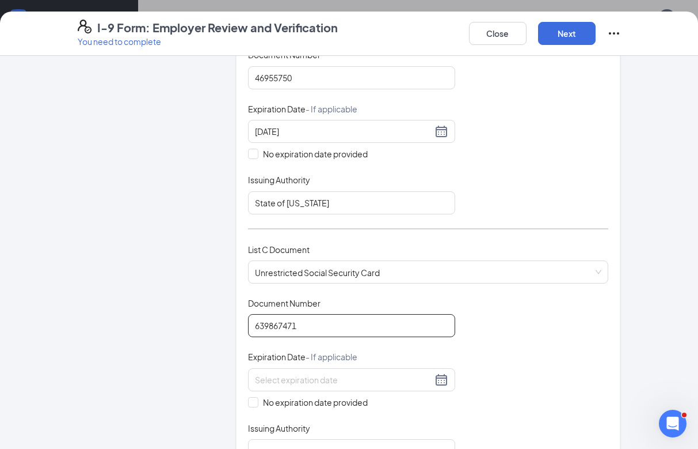
type input "639867471"
click at [253, 397] on input "No expiration date provided" at bounding box center [252, 401] width 8 height 8
checkbox input "true"
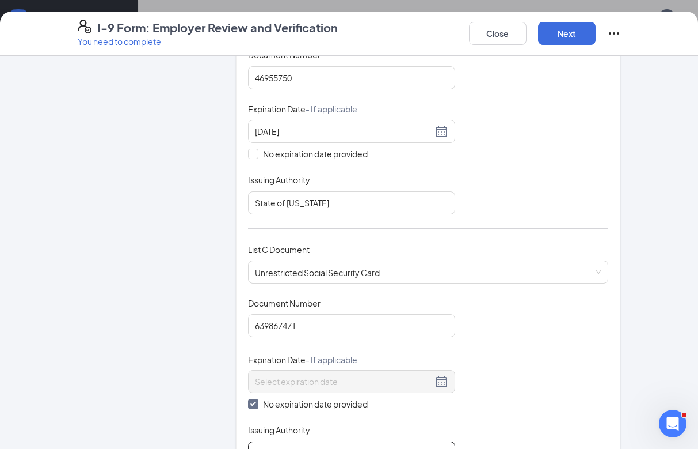
click at [328, 449] on input "Issuing Authority" at bounding box center [351, 452] width 207 height 23
type input "Social Security Administration"
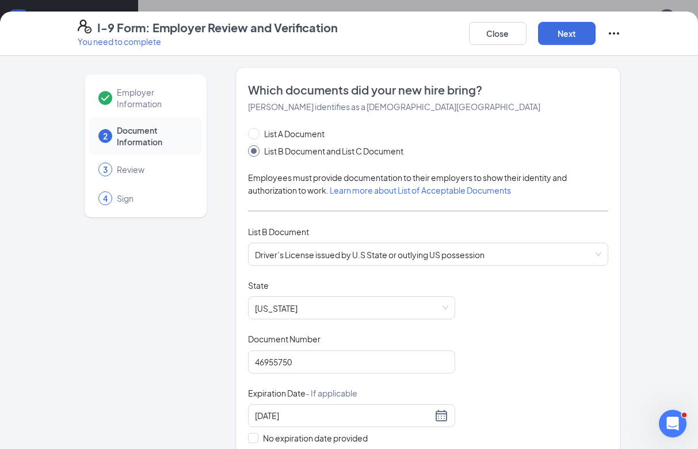
click at [564, 39] on button "Next" at bounding box center [567, 33] width 58 height 23
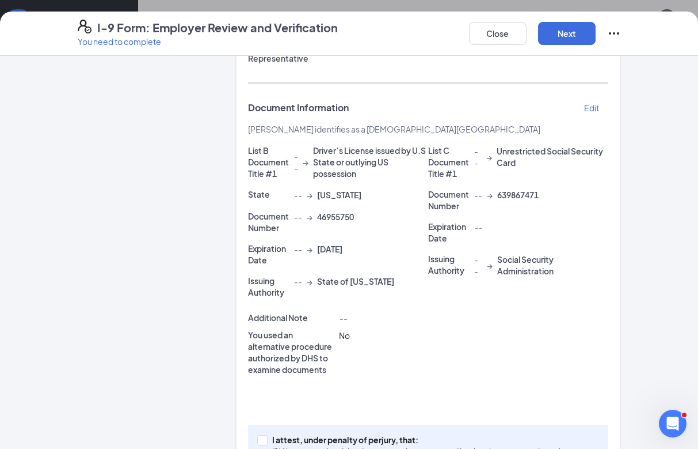
scroll to position [235, 0]
click at [260, 436] on input "I attest, under penalty of [PERSON_NAME], that: (1) I have examined the documen…" at bounding box center [261, 439] width 8 height 8
checkbox input "true"
click at [571, 29] on button "Next" at bounding box center [567, 33] width 58 height 23
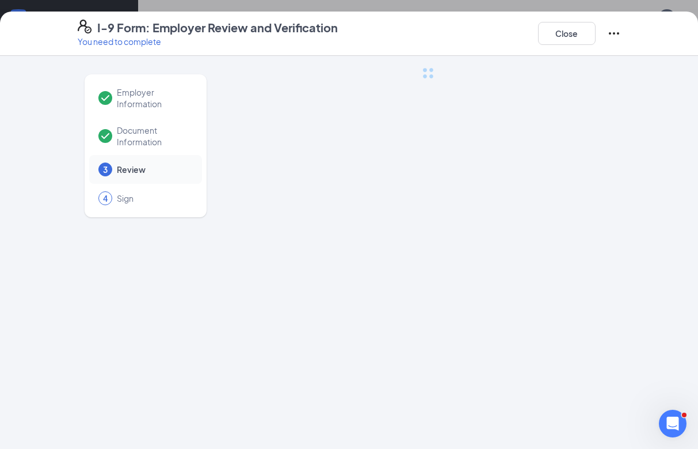
scroll to position [0, 0]
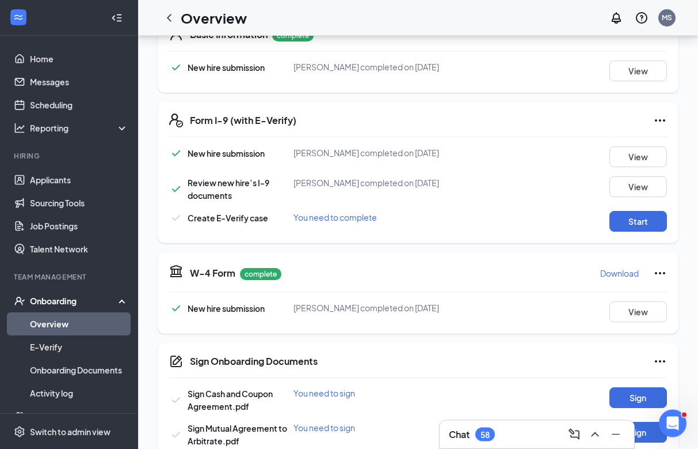
click at [646, 220] on button "Start" at bounding box center [639, 221] width 58 height 21
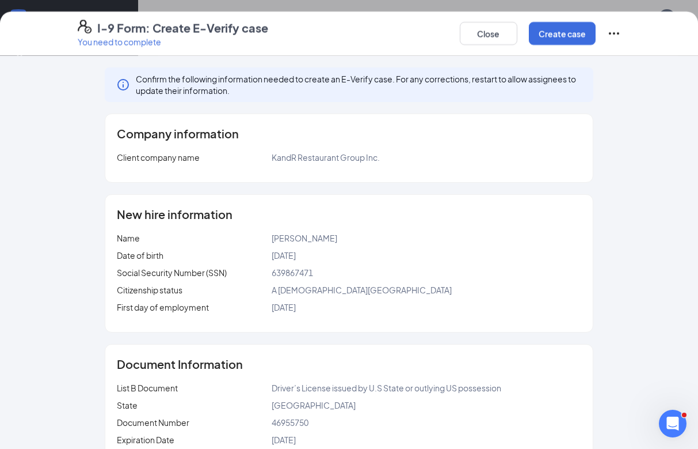
click at [558, 31] on button "Create case" at bounding box center [562, 33] width 67 height 23
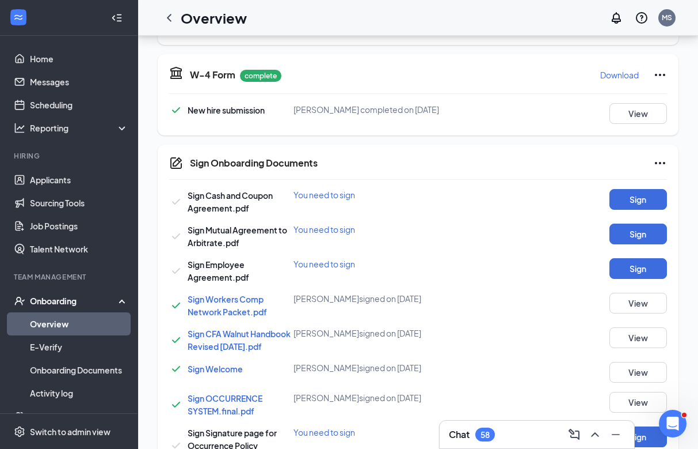
scroll to position [262, 0]
click at [647, 193] on button "Sign" at bounding box center [639, 198] width 58 height 21
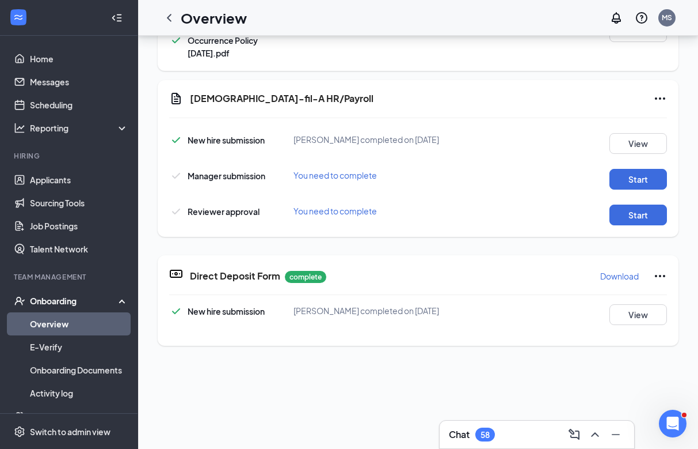
scroll to position [675, 0]
click at [649, 180] on button "Start" at bounding box center [639, 179] width 58 height 21
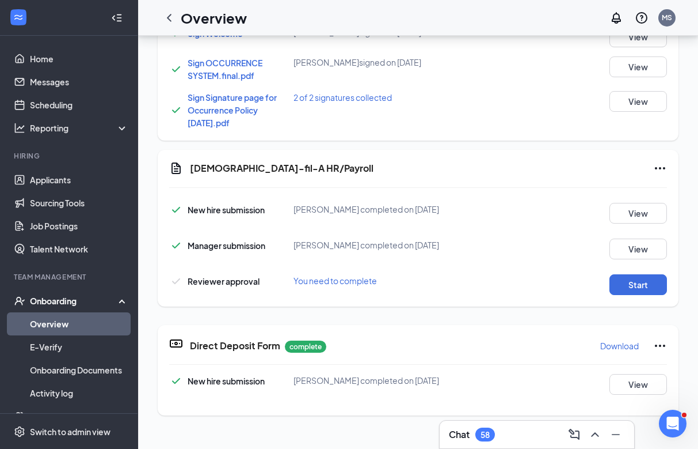
scroll to position [592, 0]
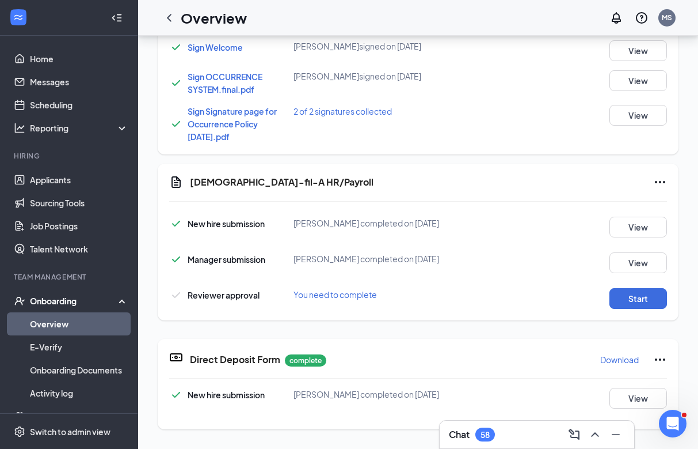
click at [638, 294] on button "Start" at bounding box center [639, 298] width 58 height 21
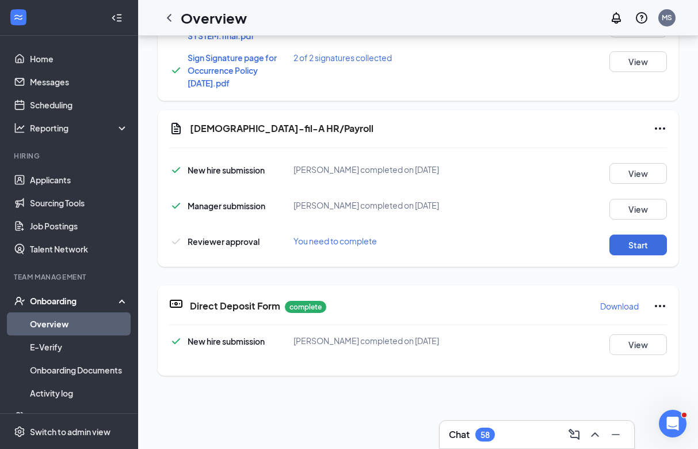
scroll to position [645, 0]
click at [660, 134] on icon "Ellipses" at bounding box center [660, 129] width 14 height 14
click at [631, 151] on span "Mark as complete" at bounding box center [617, 153] width 67 height 12
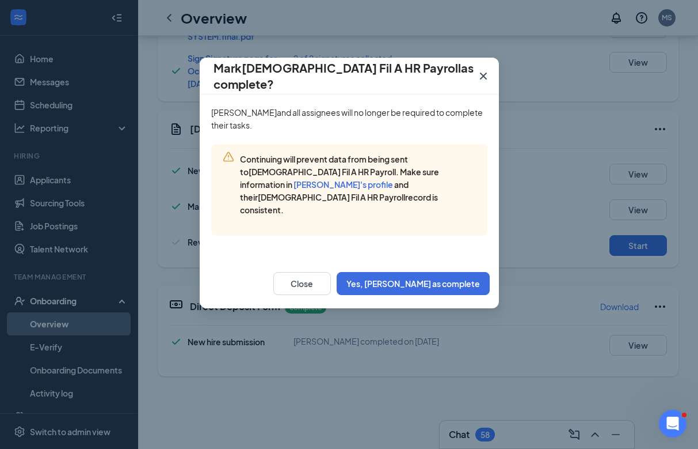
click at [449, 272] on button "Yes, [PERSON_NAME] as complete" at bounding box center [413, 283] width 153 height 23
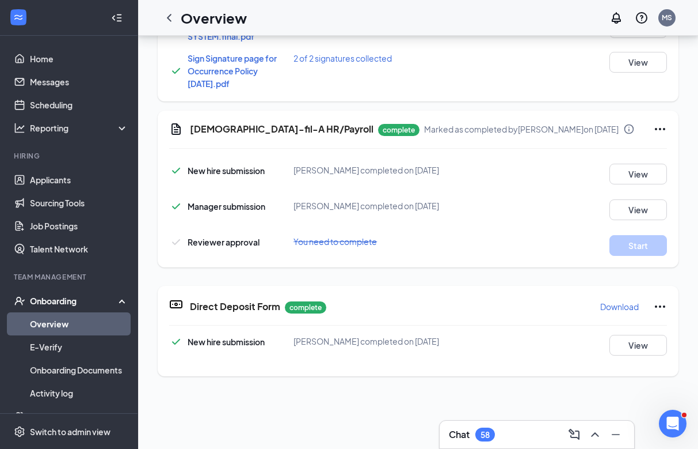
click at [175, 14] on icon "ChevronLeft" at bounding box center [169, 18] width 14 height 14
